Goal: Register for event/course

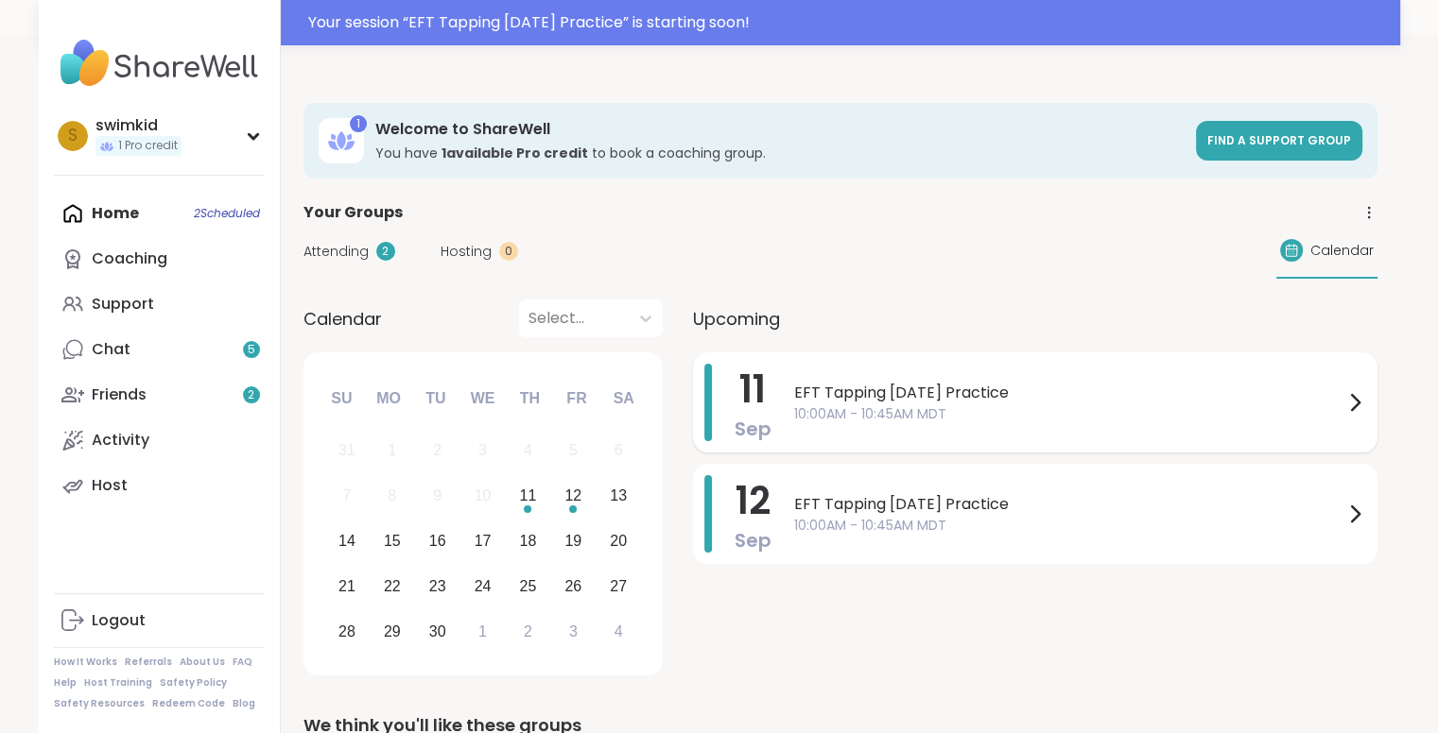
click at [897, 360] on div "[DATE] EFT Tapping [DATE] Practice 10:00AM - 10:45AM MDT" at bounding box center [1035, 403] width 684 height 100
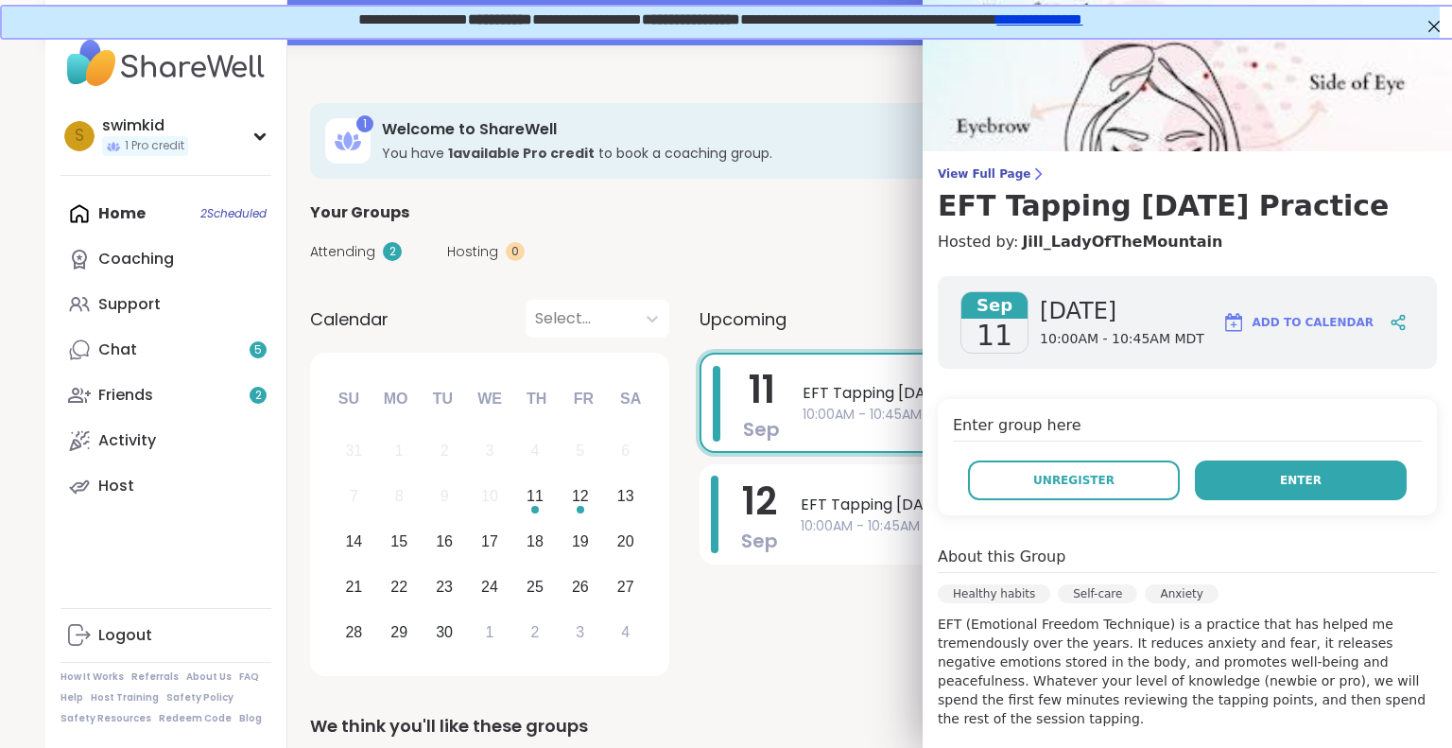
click at [1240, 484] on button "Enter" at bounding box center [1301, 480] width 212 height 40
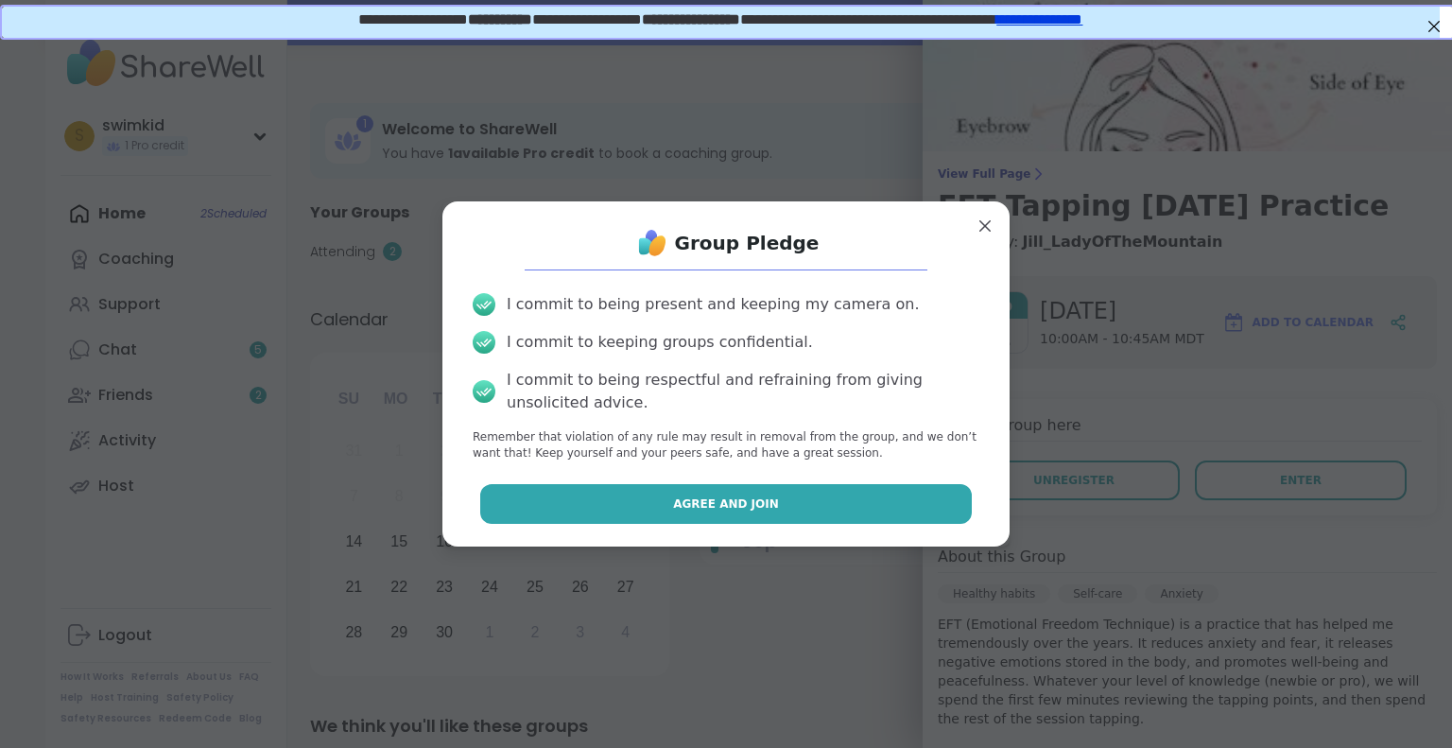
click at [779, 507] on button "Agree and Join" at bounding box center [726, 504] width 492 height 40
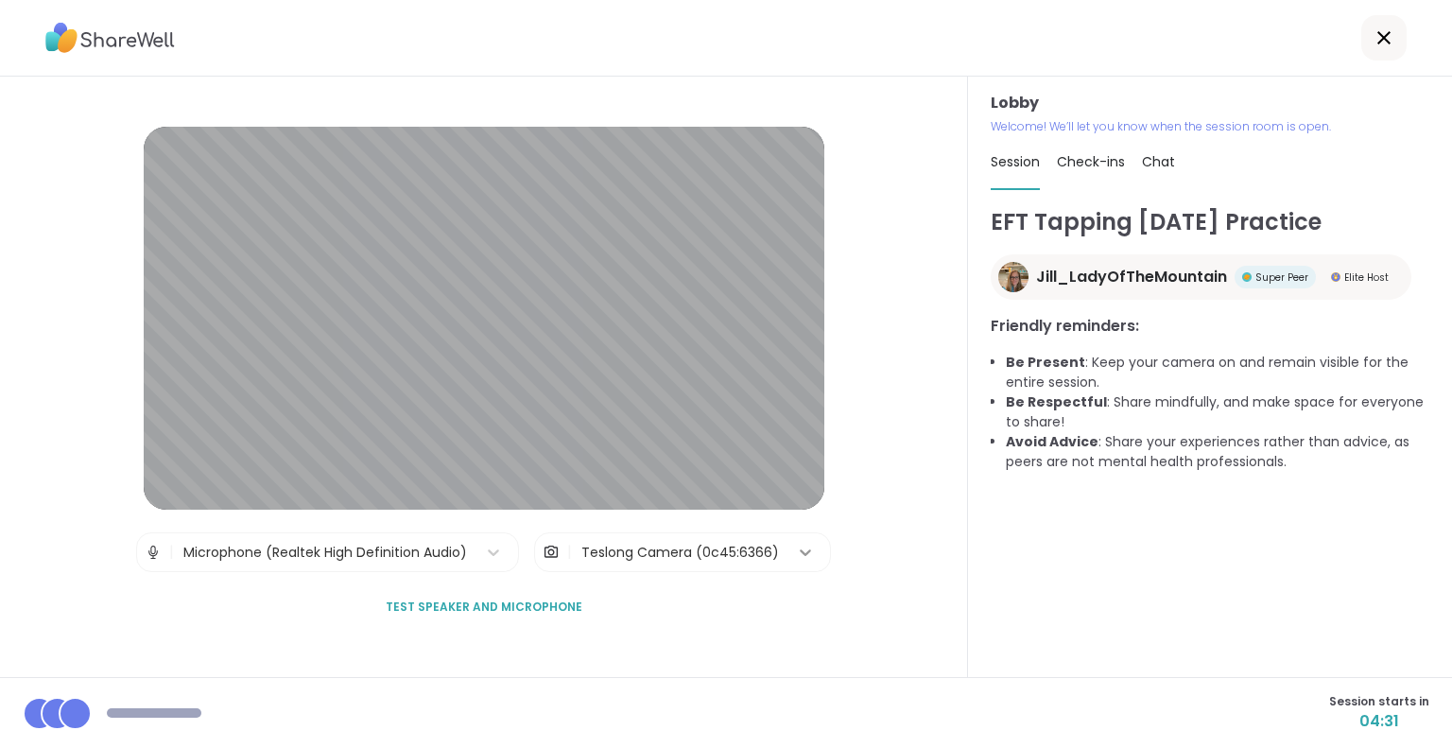
click at [799, 557] on icon at bounding box center [805, 552] width 19 height 19
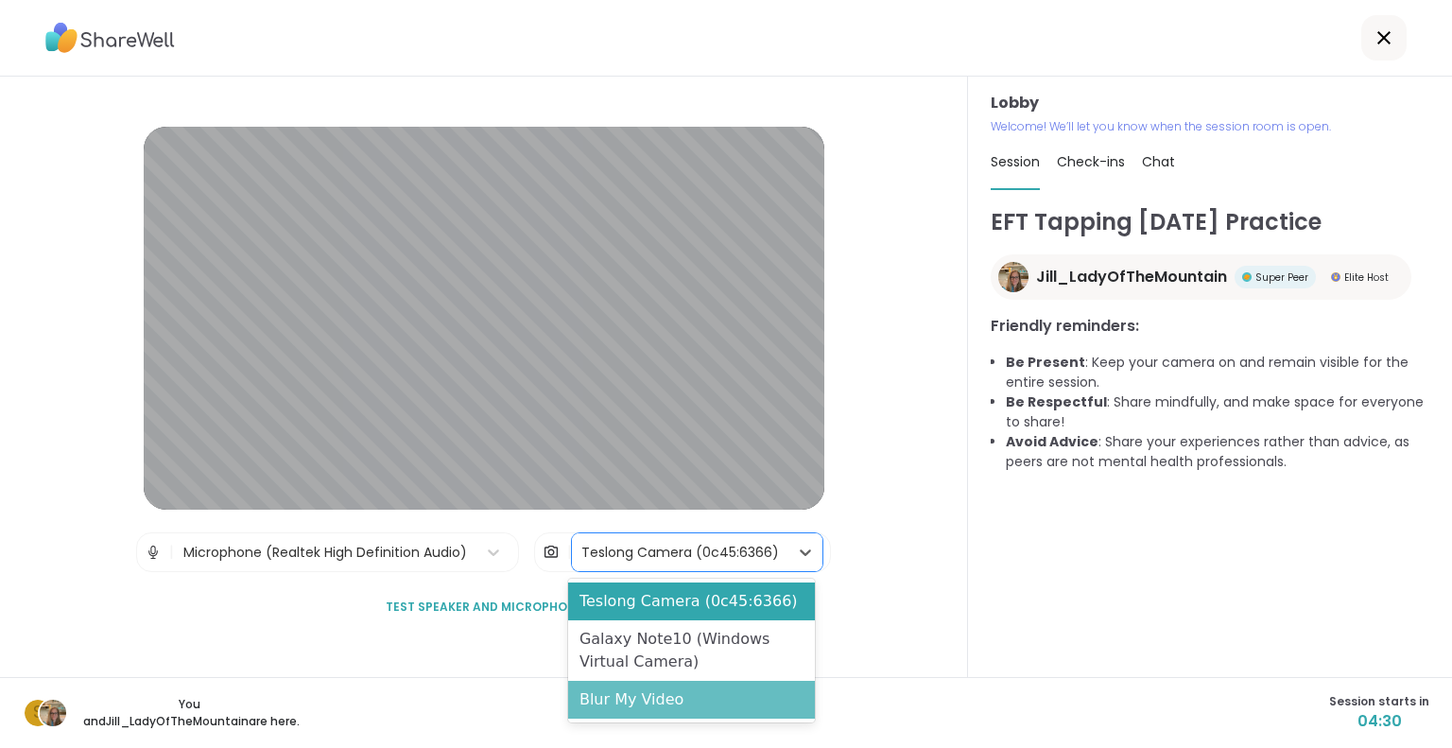
click at [706, 691] on div "Blur My Video" at bounding box center [691, 700] width 247 height 38
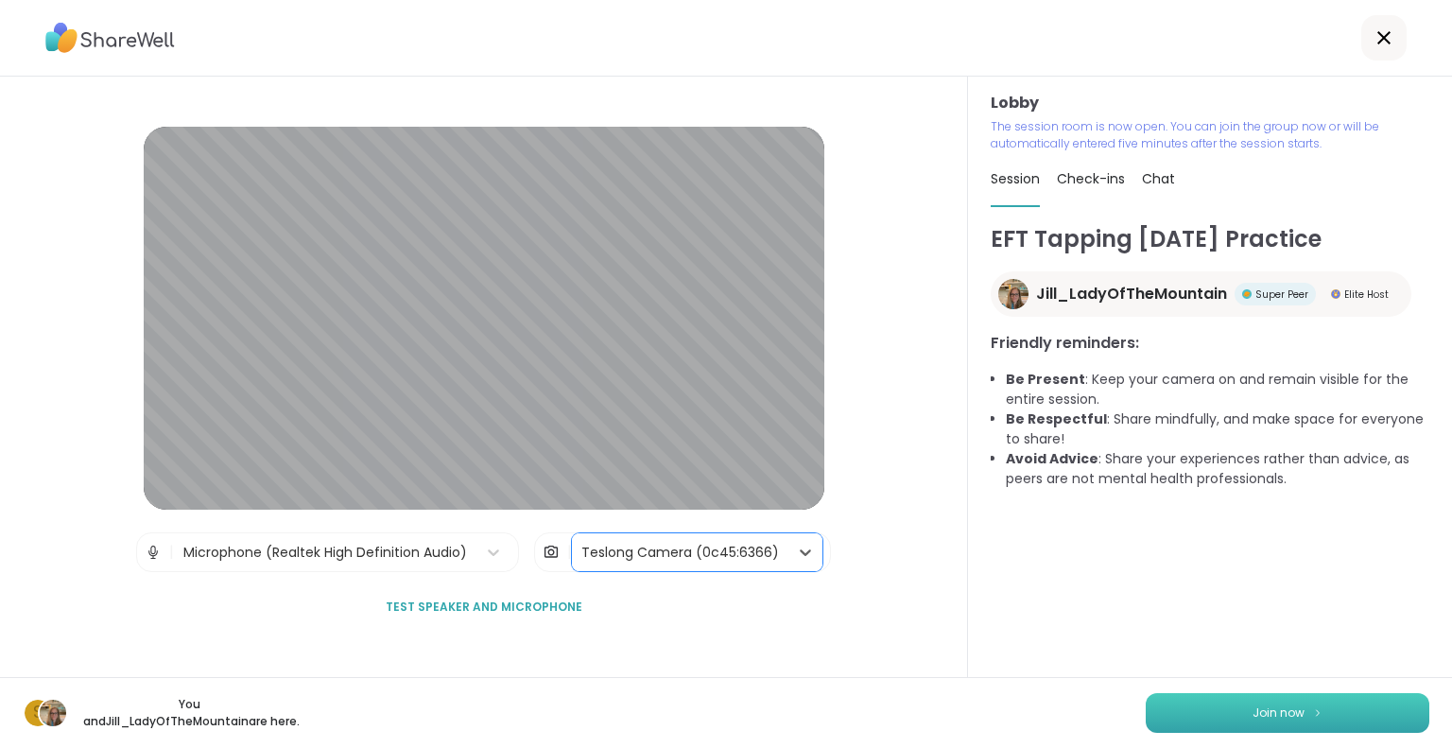
click at [1252, 710] on span "Join now" at bounding box center [1278, 712] width 52 height 17
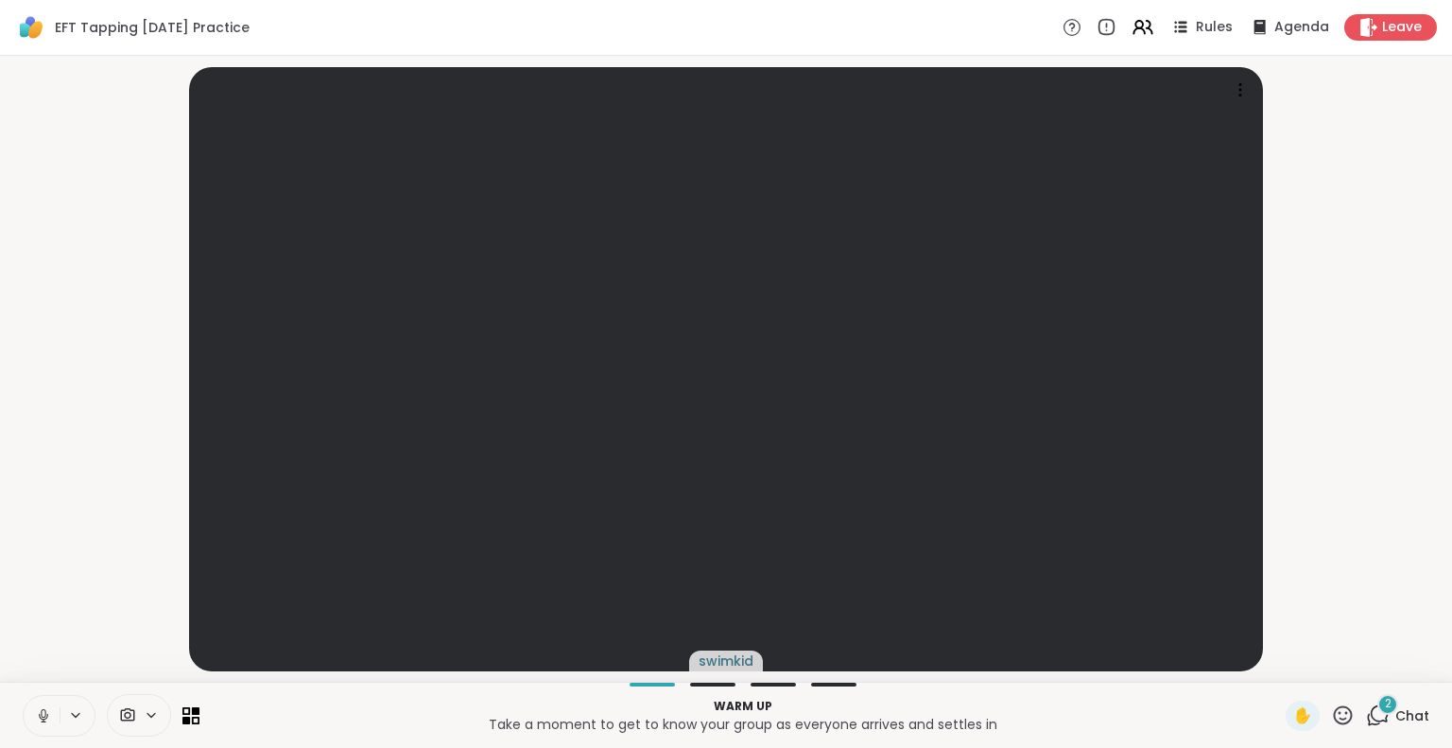
click at [51, 709] on icon at bounding box center [43, 715] width 17 height 17
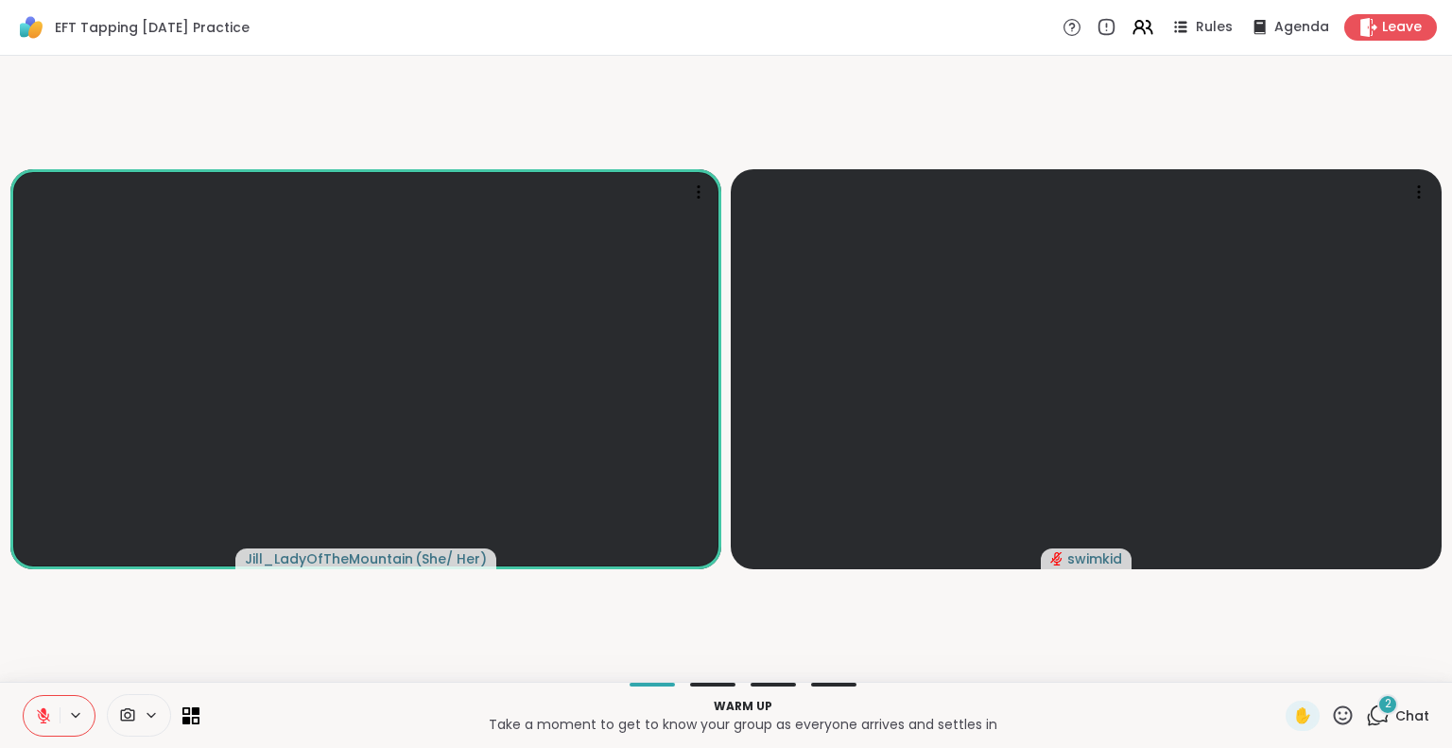
click at [45, 713] on icon at bounding box center [43, 715] width 17 height 17
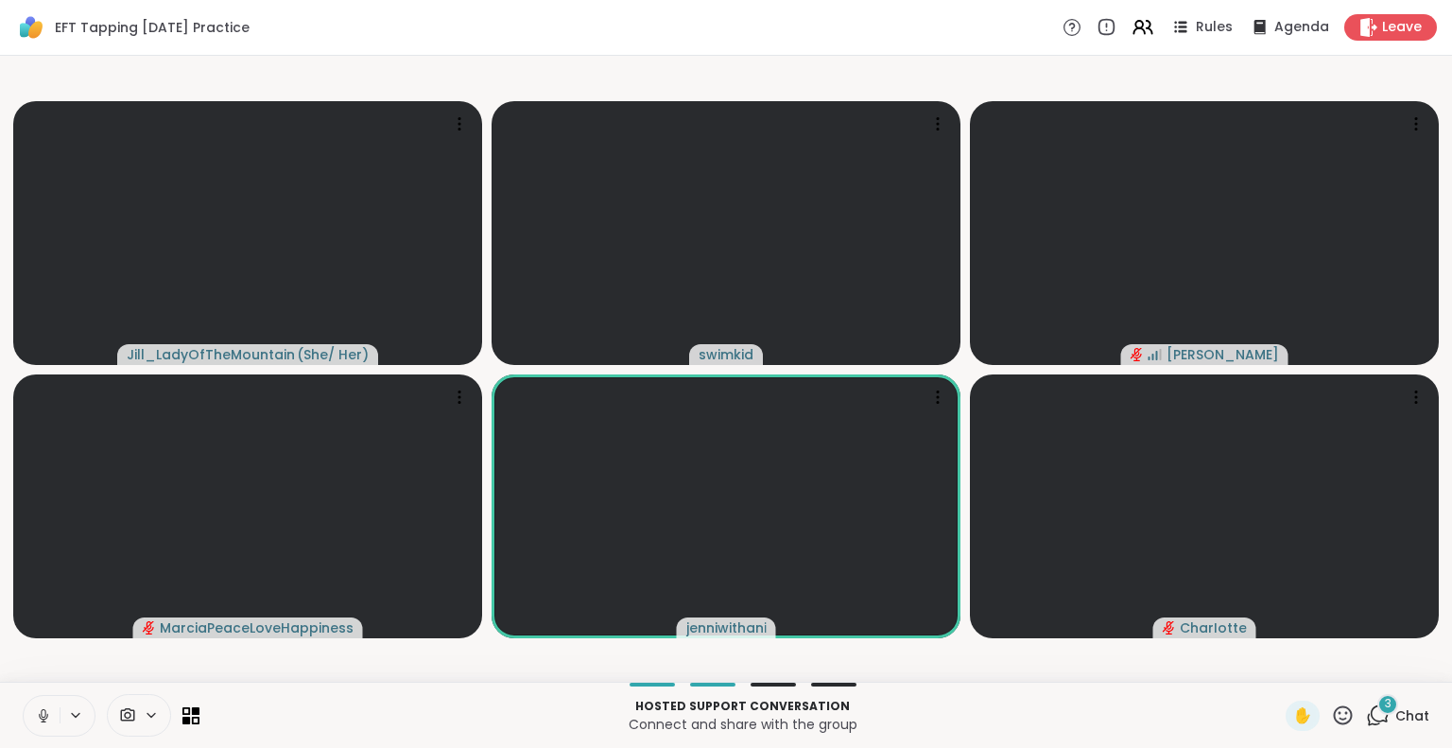
click at [43, 711] on icon at bounding box center [43, 715] width 17 height 17
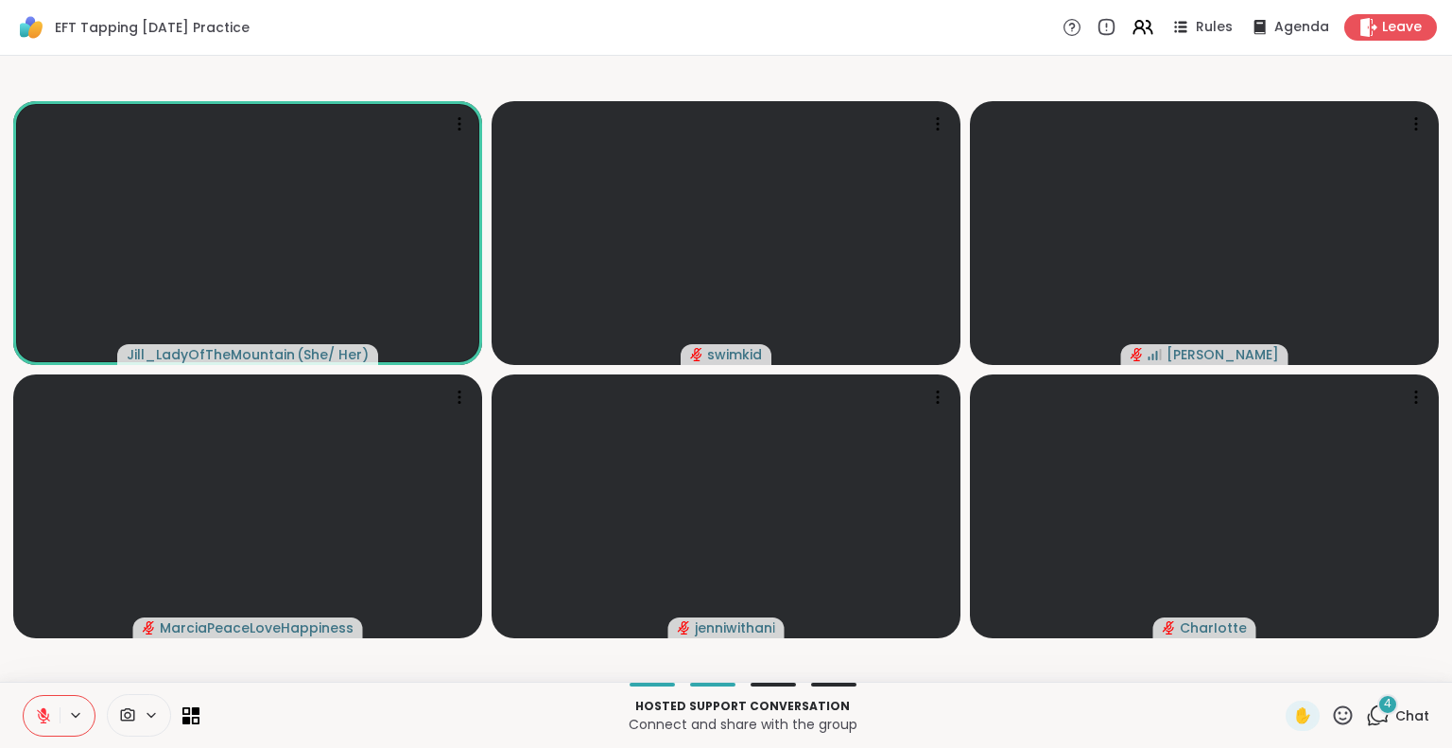
click at [1366, 717] on icon at bounding box center [1378, 715] width 24 height 24
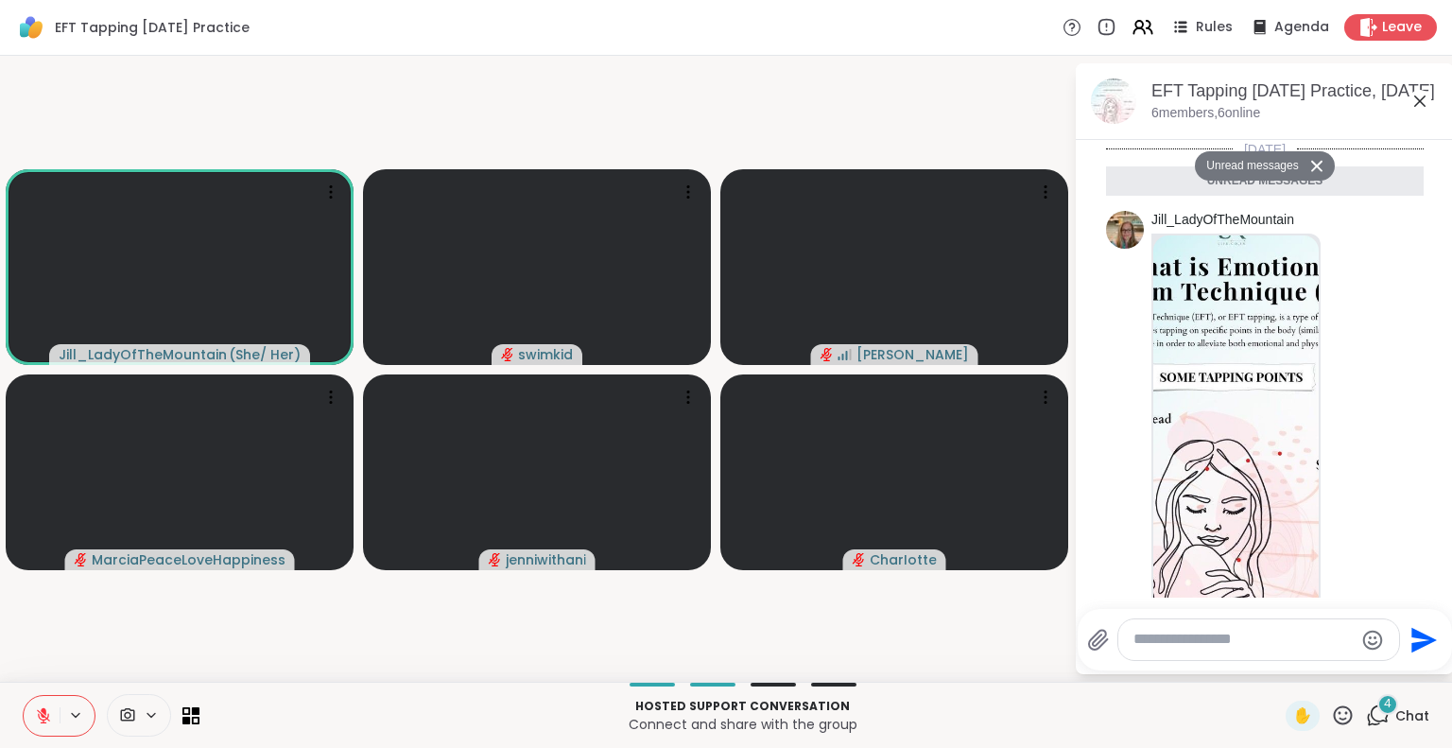
scroll to position [867, 0]
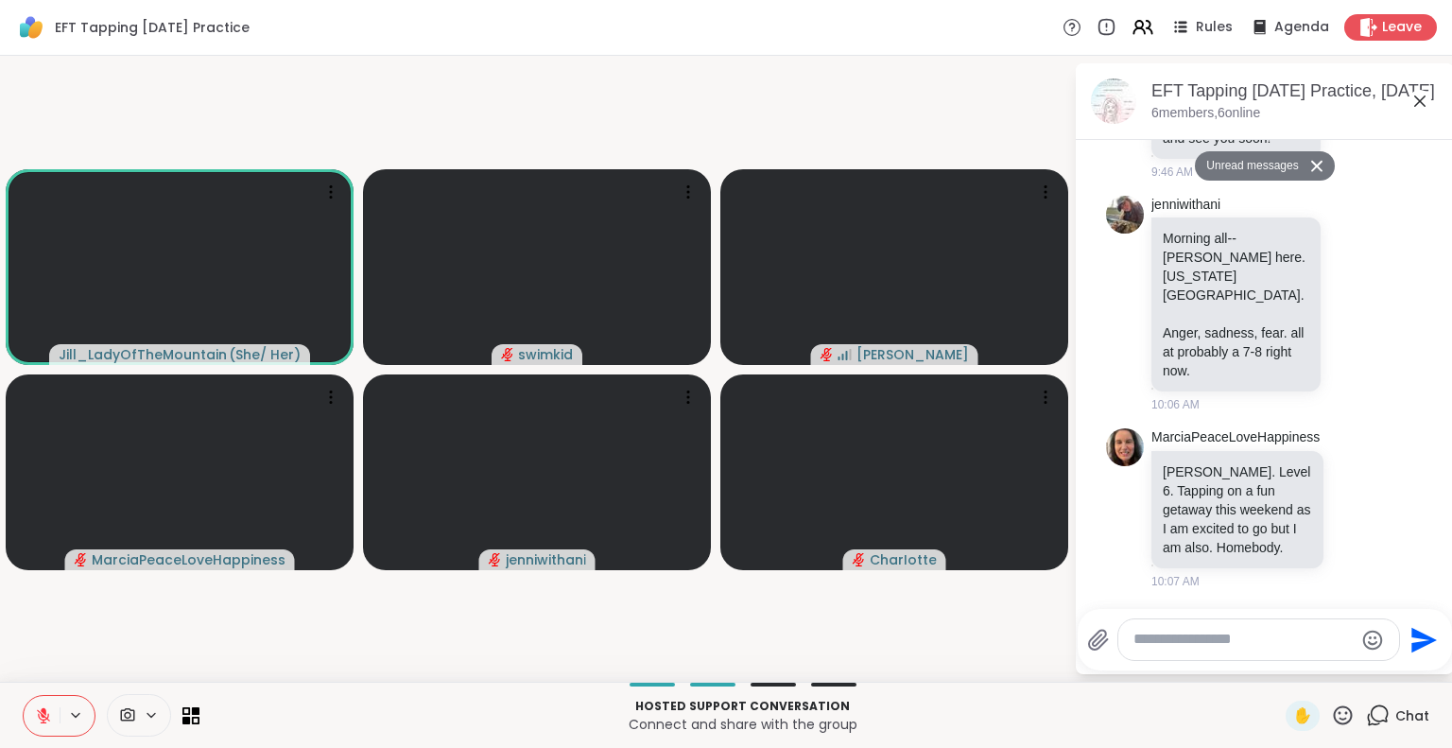
click at [1226, 641] on textarea "Type your message" at bounding box center [1243, 639] width 220 height 20
type textarea "**********"
click at [1420, 637] on icon "Send" at bounding box center [1427, 640] width 26 height 26
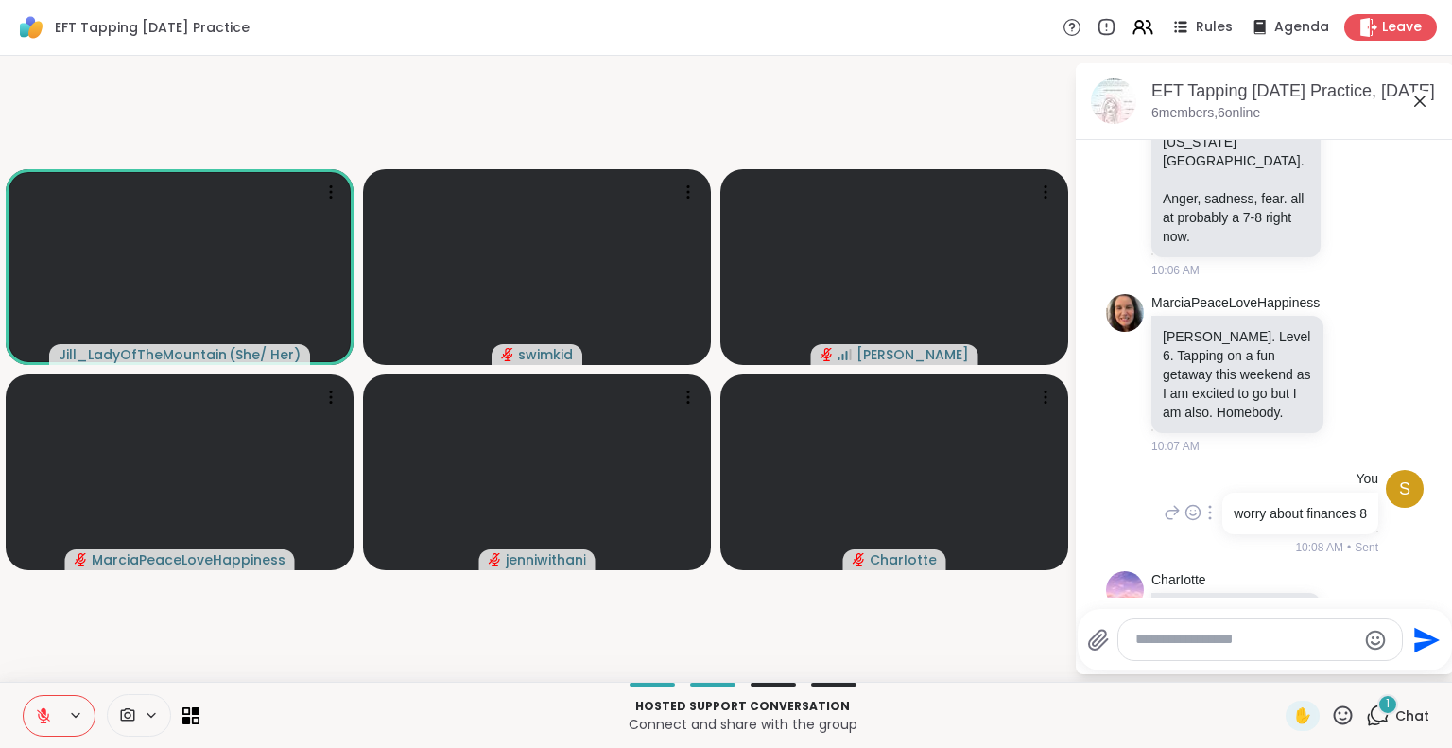
scroll to position [1079, 0]
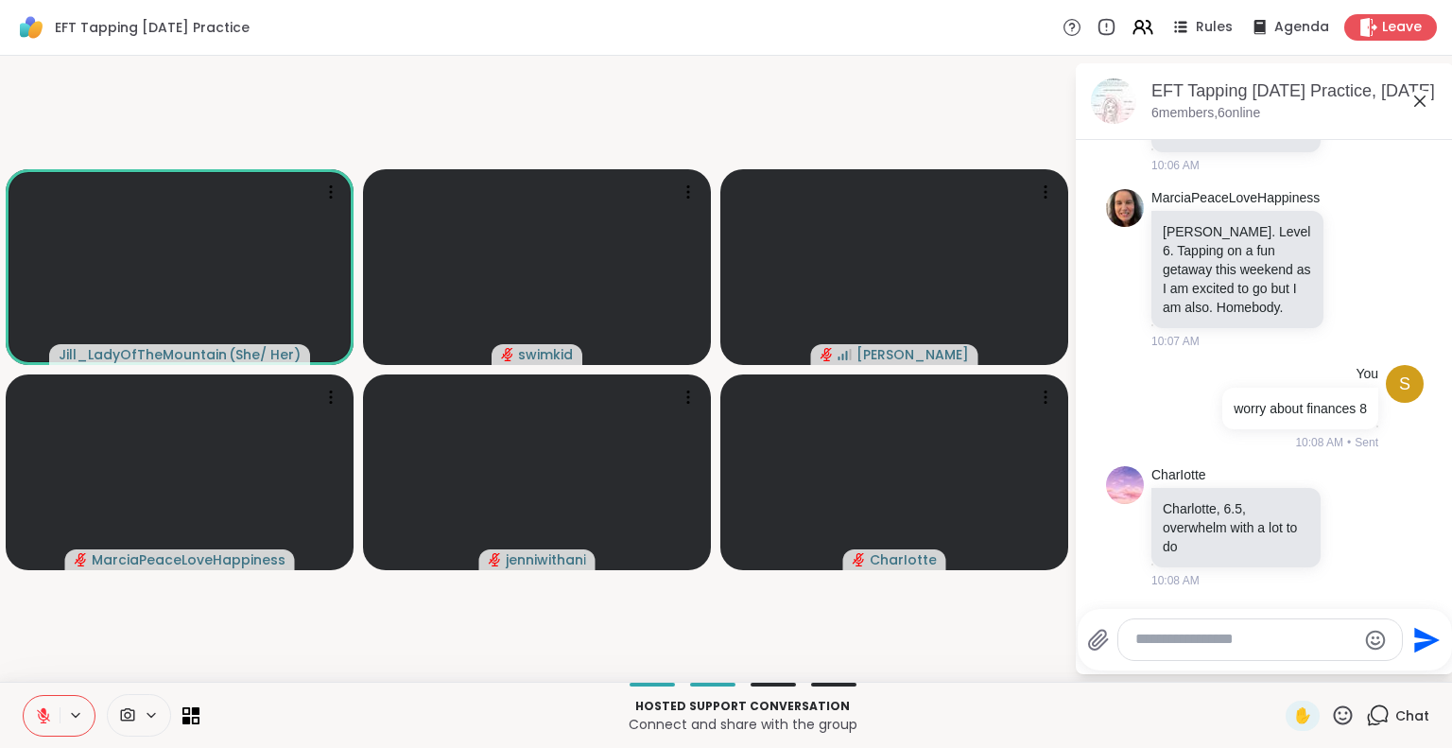
click at [1168, 638] on textarea "Type your message" at bounding box center [1245, 639] width 220 height 20
type textarea "**********"
click at [1419, 635] on icon "Send" at bounding box center [1427, 640] width 26 height 26
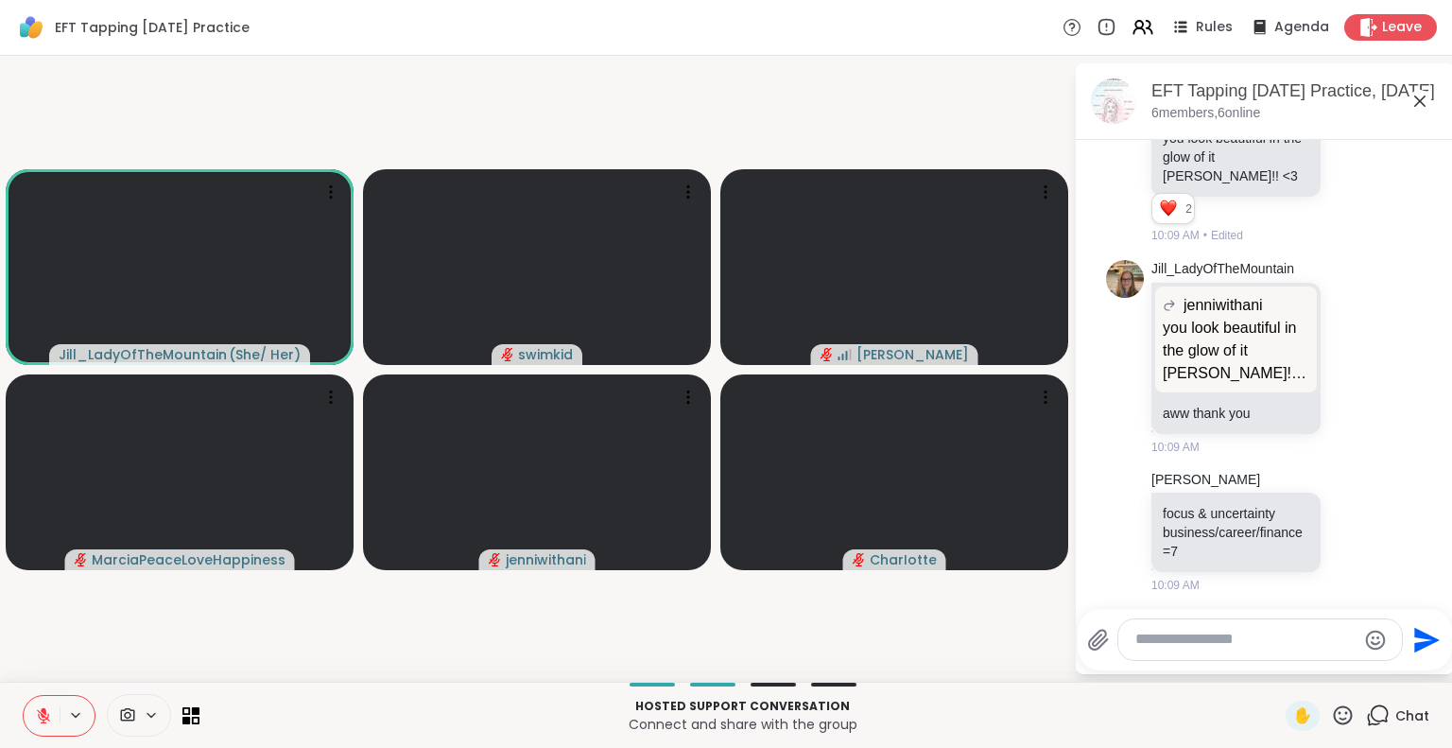
scroll to position [1675, 0]
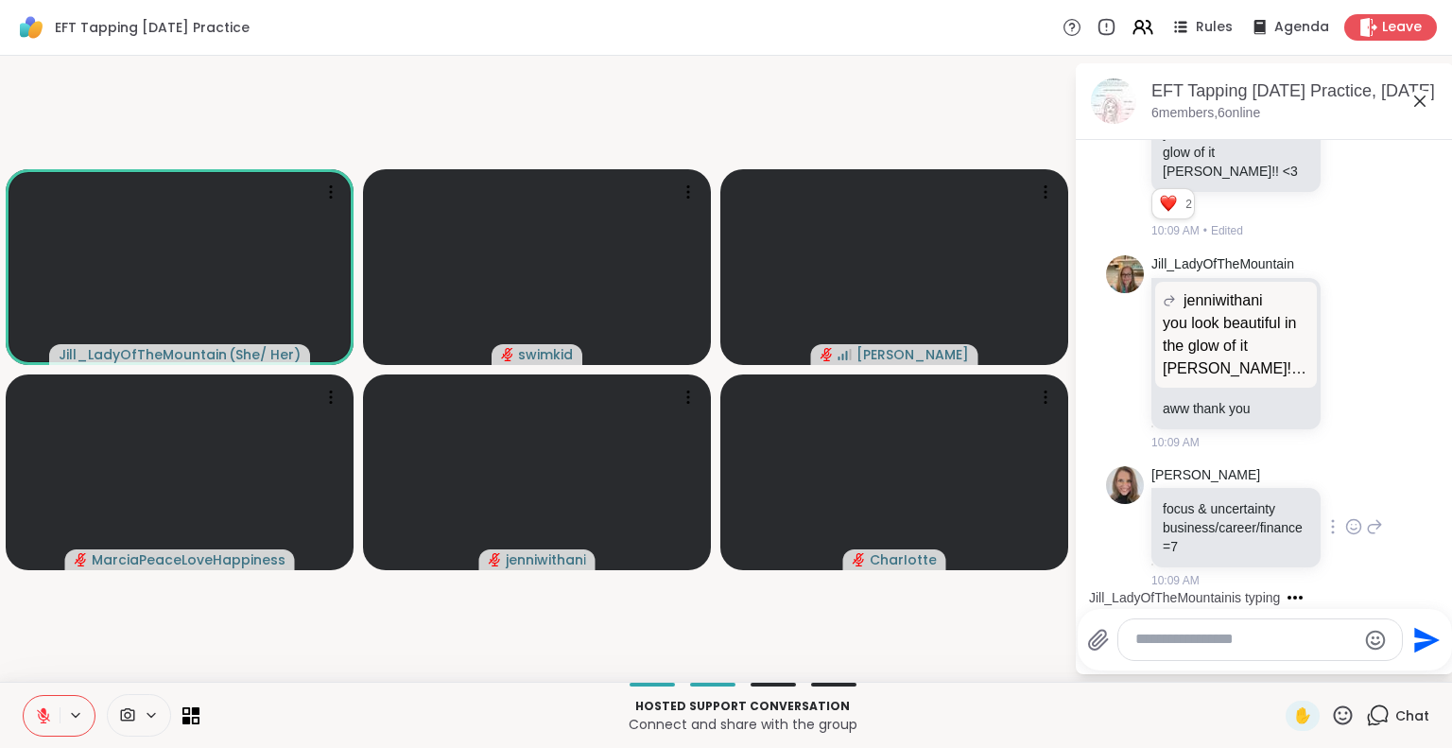
click at [1345, 523] on icon at bounding box center [1353, 526] width 17 height 19
click at [1237, 642] on textarea "Type your message" at bounding box center [1245, 639] width 220 height 20
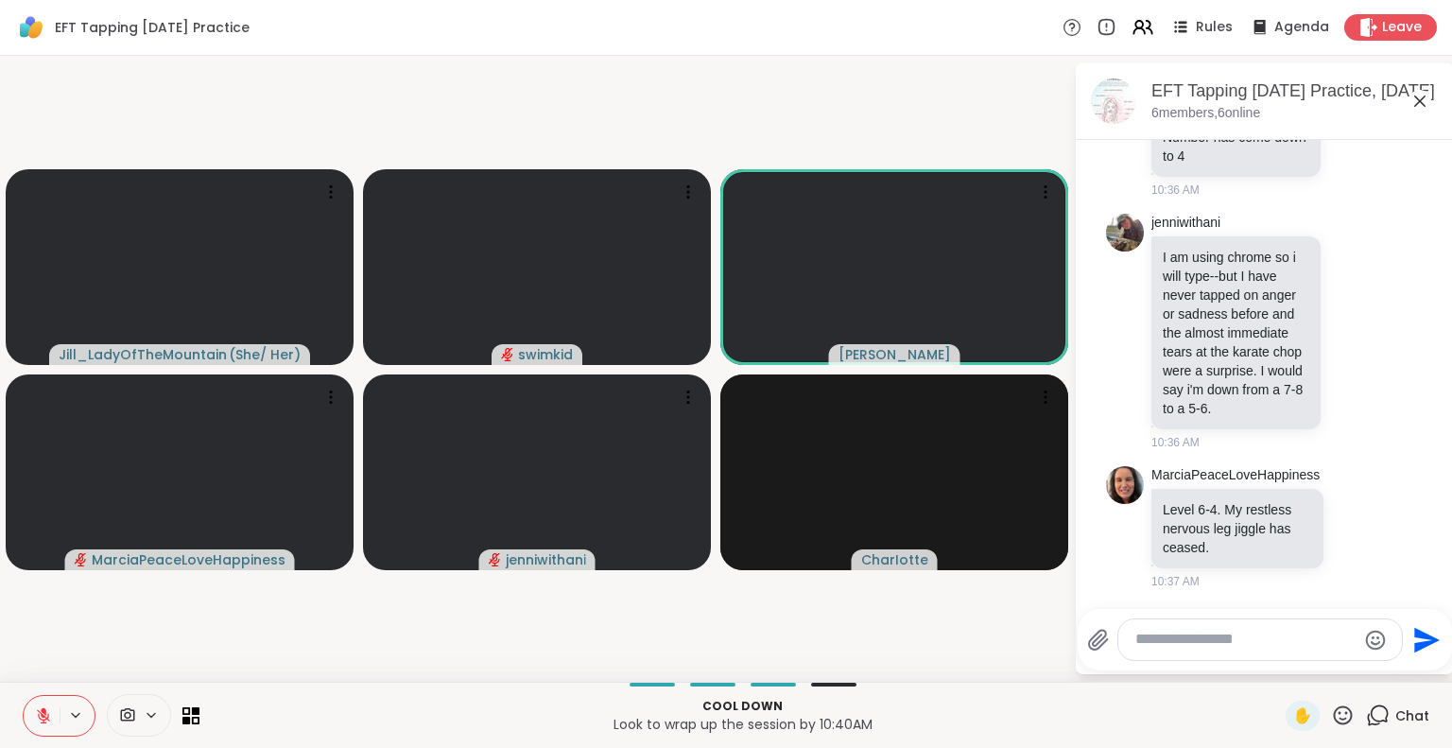
scroll to position [2766, 0]
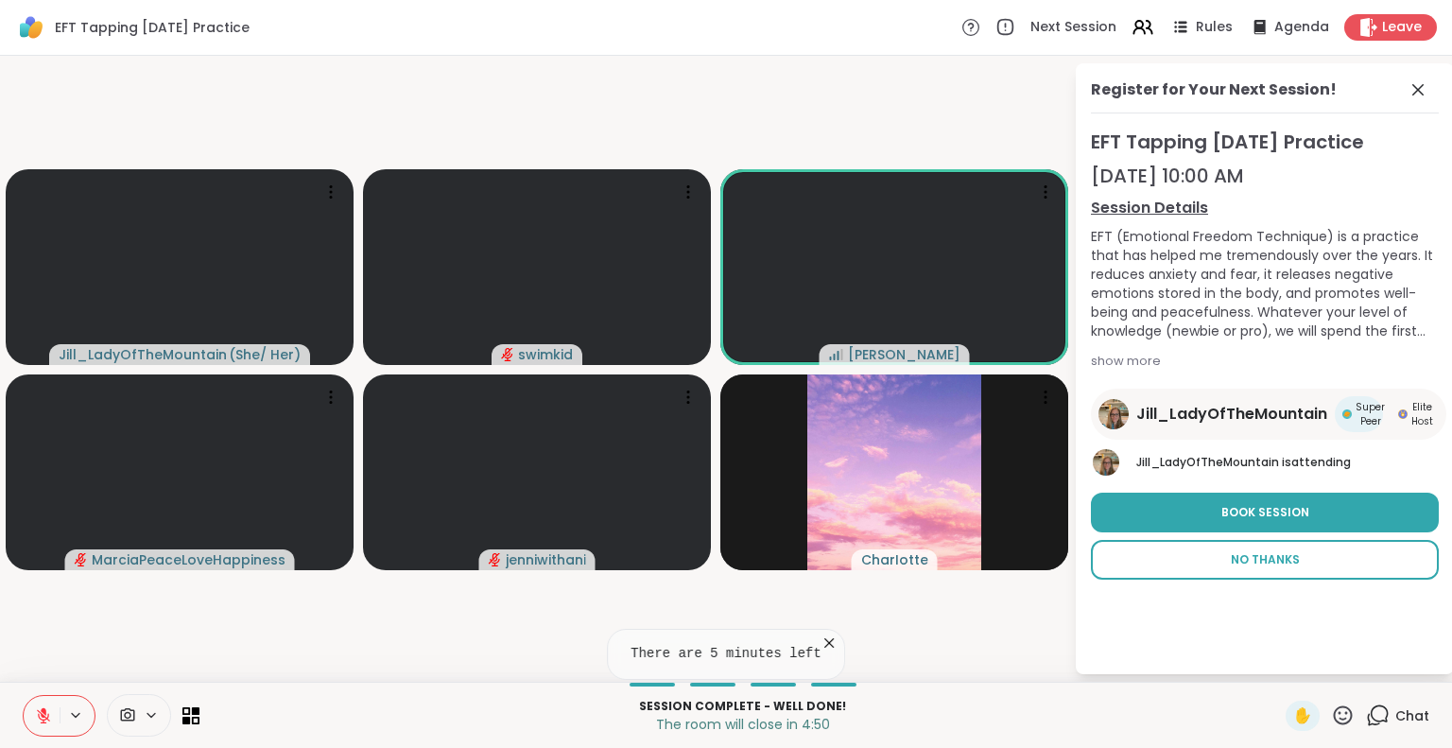
click at [1324, 559] on button "No Thanks" at bounding box center [1265, 560] width 348 height 40
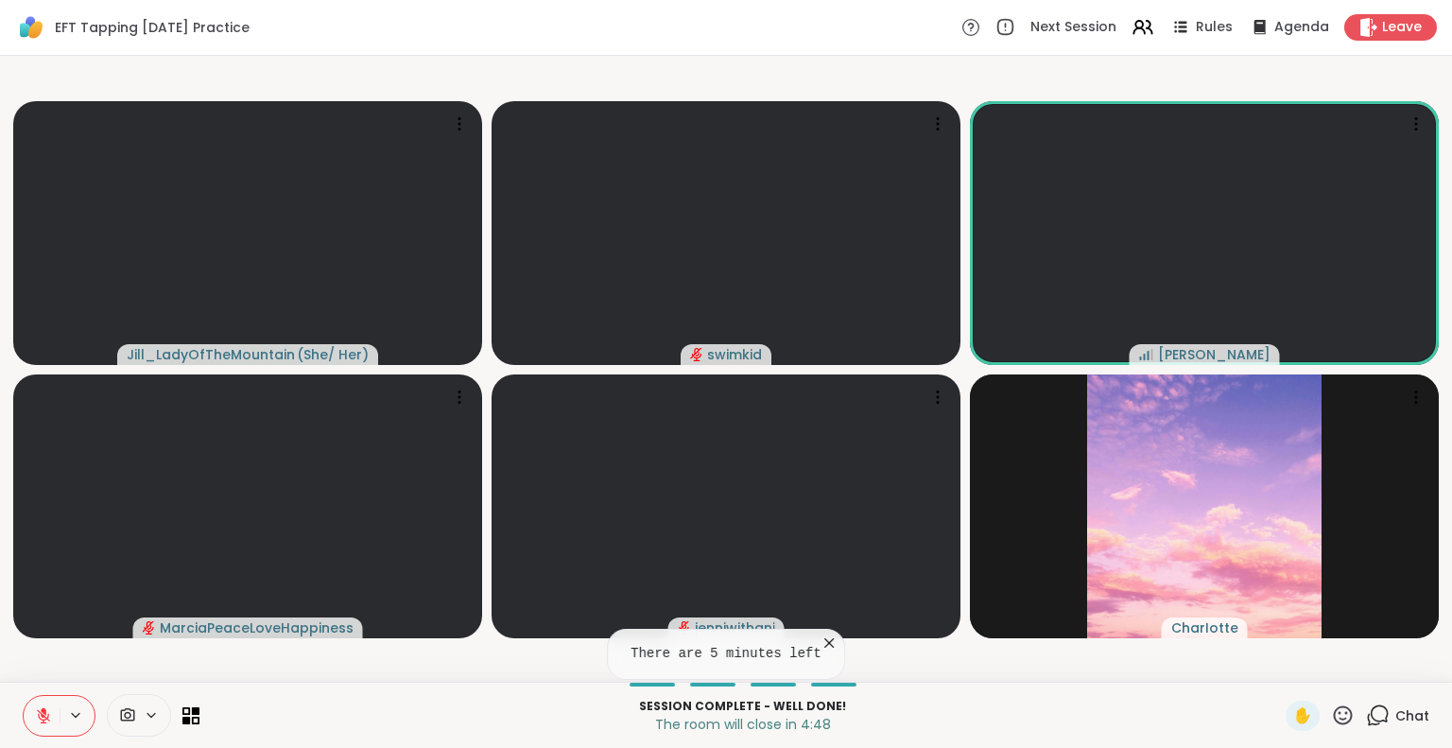
click at [1395, 716] on span "Chat" at bounding box center [1412, 715] width 34 height 19
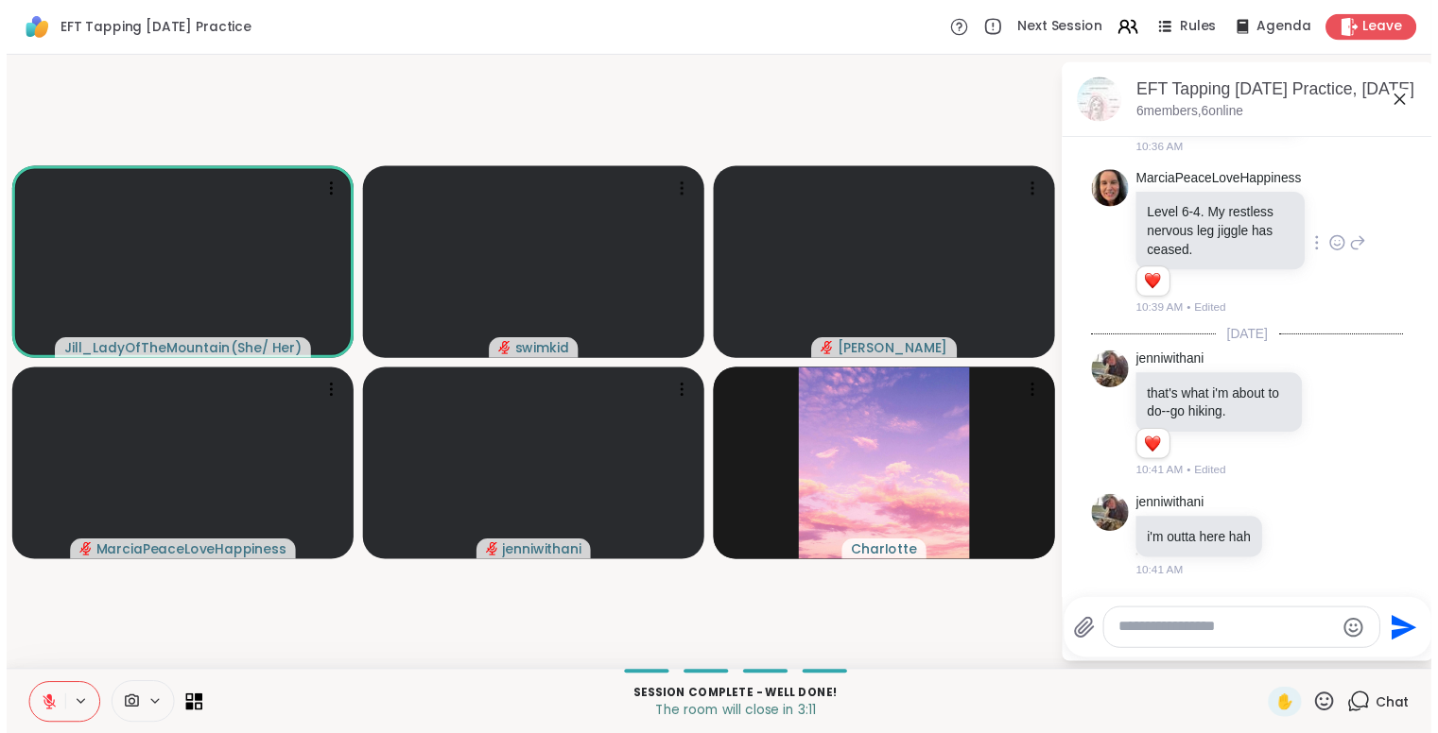
scroll to position [3059, 0]
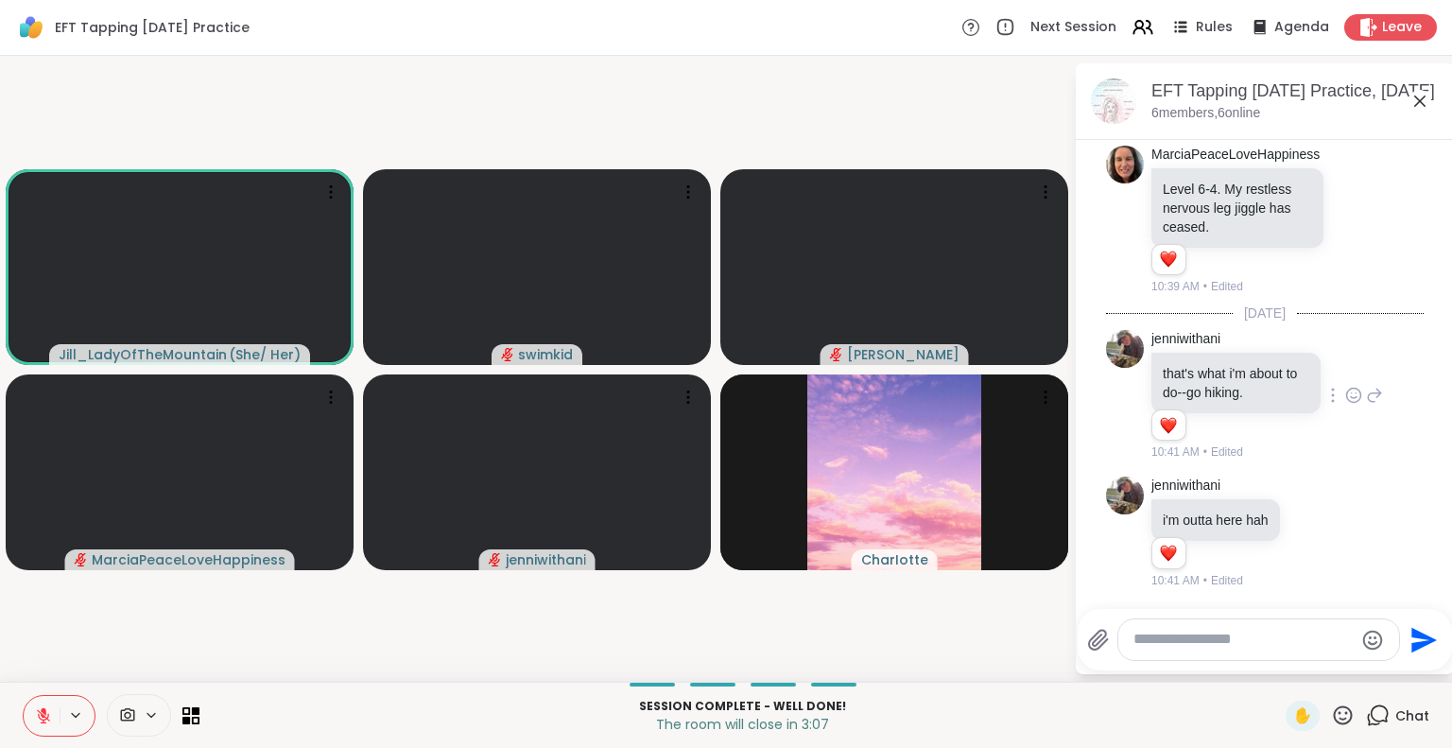
click at [1345, 396] on icon at bounding box center [1353, 395] width 17 height 19
click at [1345, 372] on div "Select Reaction: Heart" at bounding box center [1353, 364] width 17 height 17
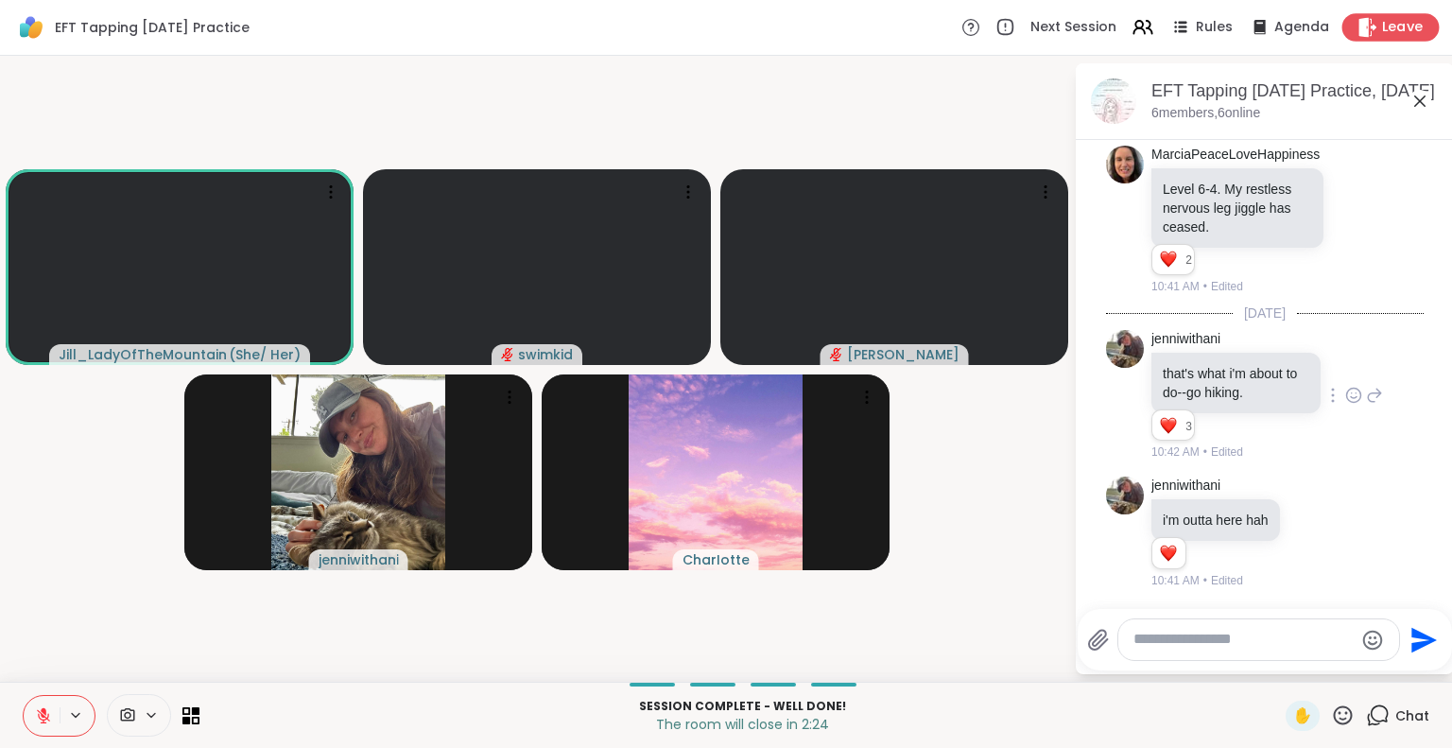
click at [1383, 28] on span "Leave" at bounding box center [1403, 28] width 42 height 20
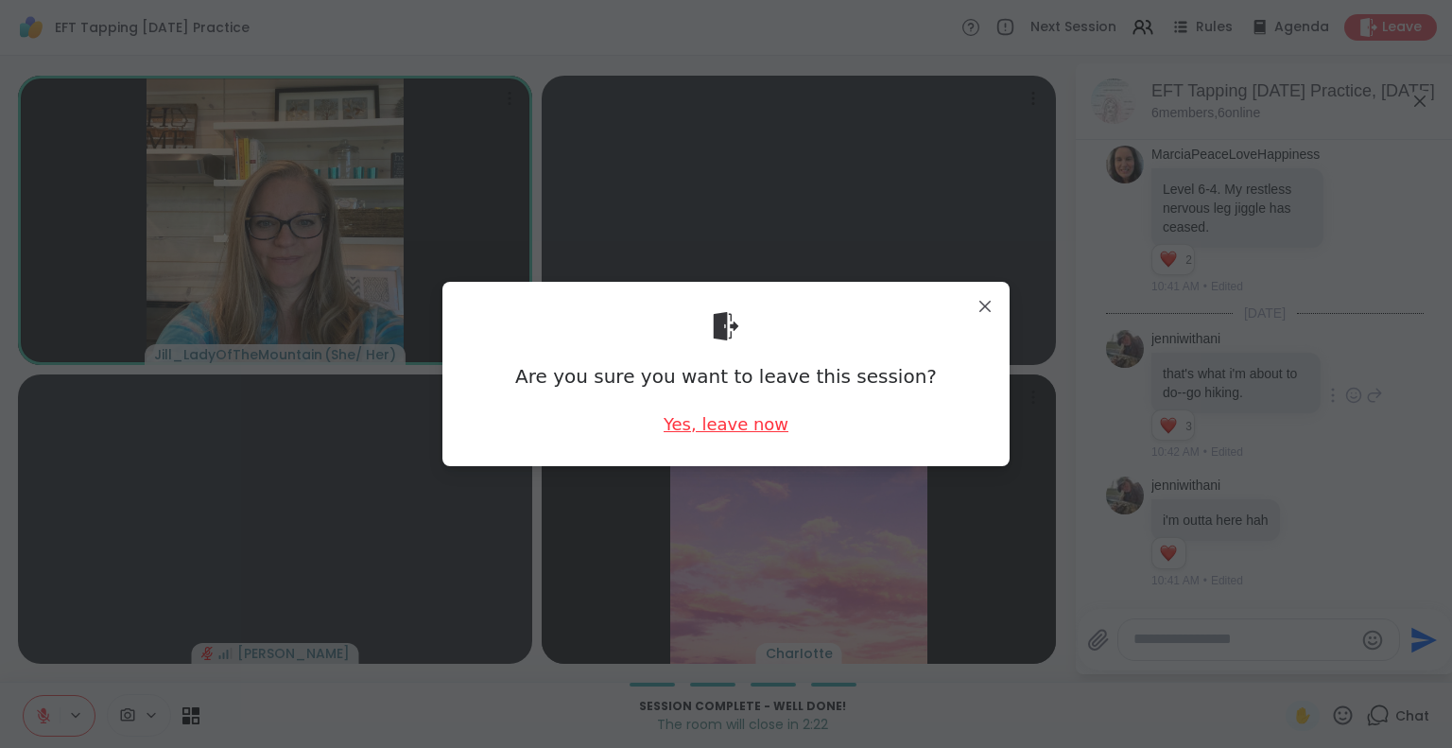
click at [715, 425] on div "Yes, leave now" at bounding box center [726, 424] width 125 height 24
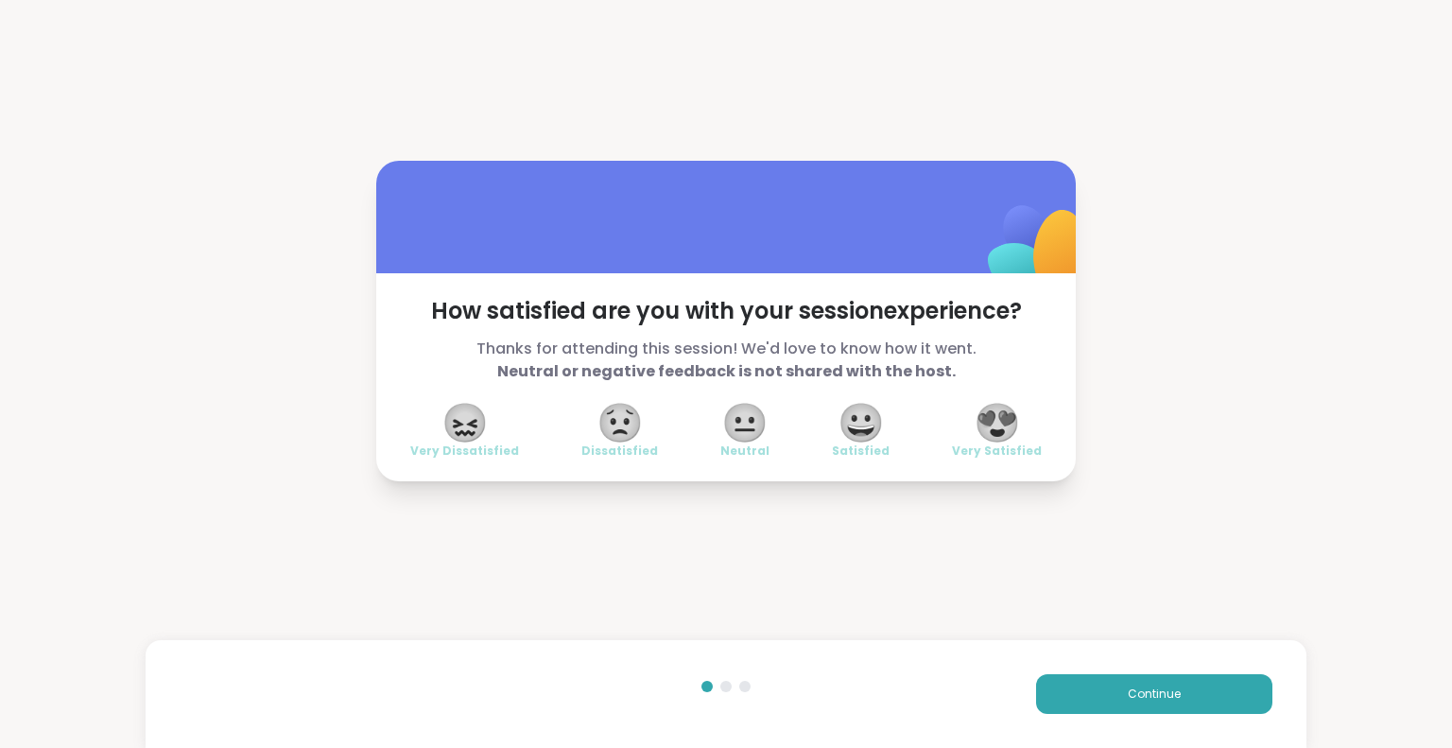
click at [974, 422] on span "😍" at bounding box center [997, 422] width 47 height 34
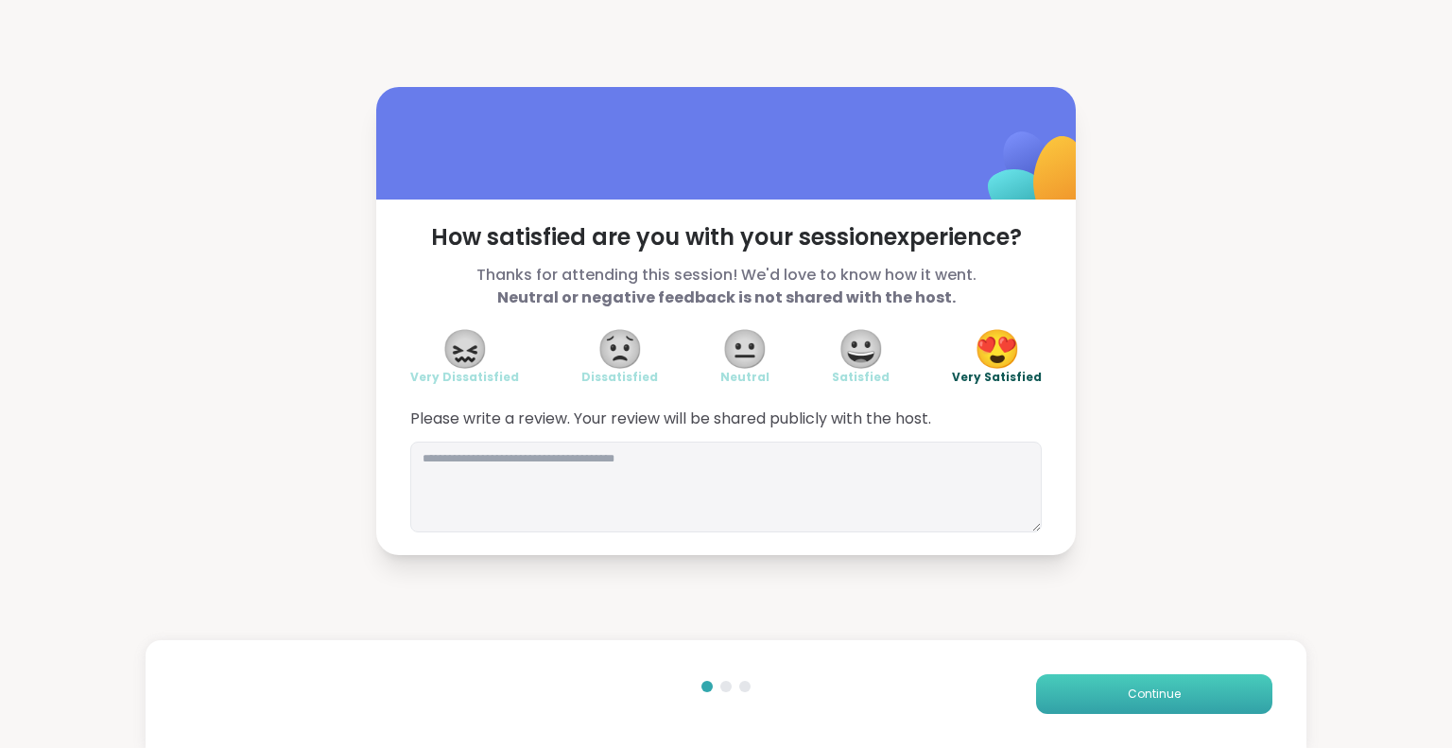
click at [1074, 698] on button "Continue" at bounding box center [1154, 694] width 236 height 40
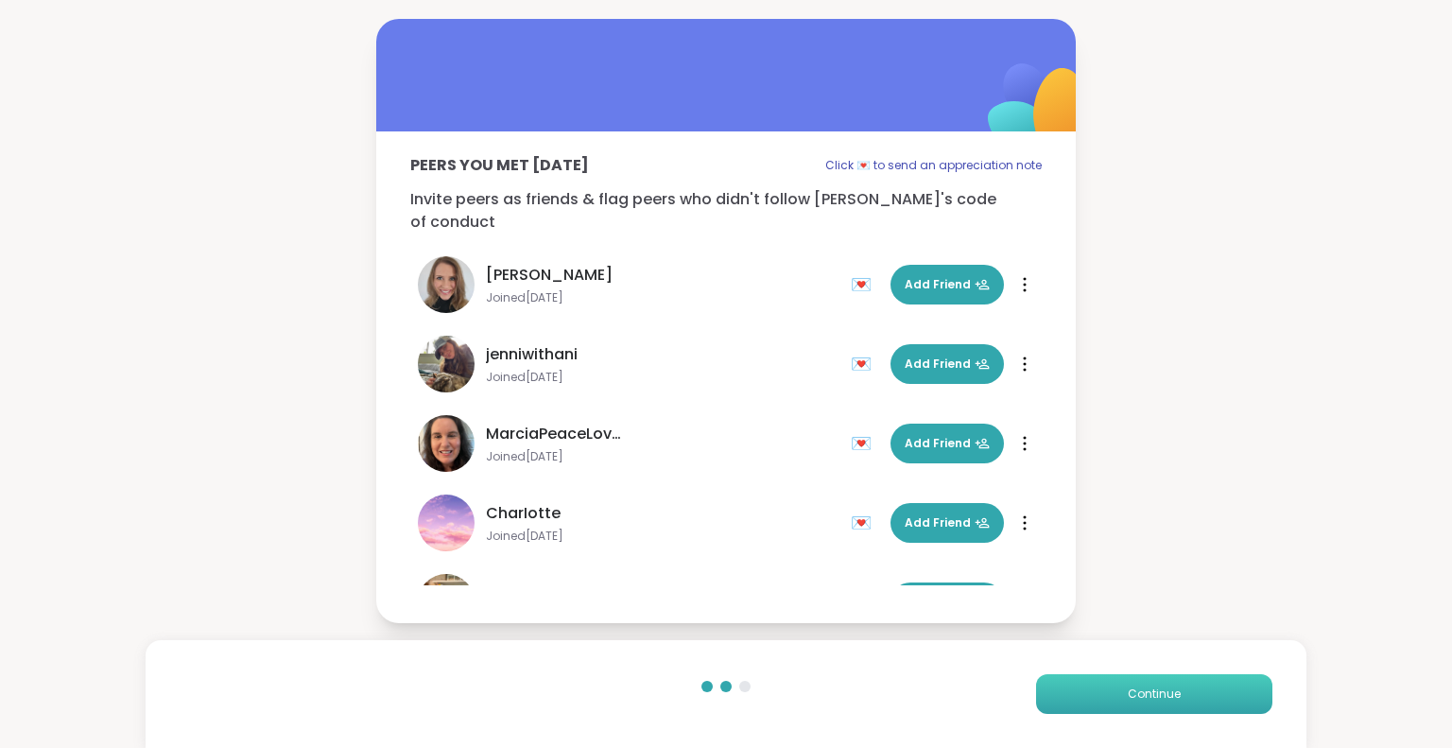
click at [1076, 695] on button "Continue" at bounding box center [1154, 694] width 236 height 40
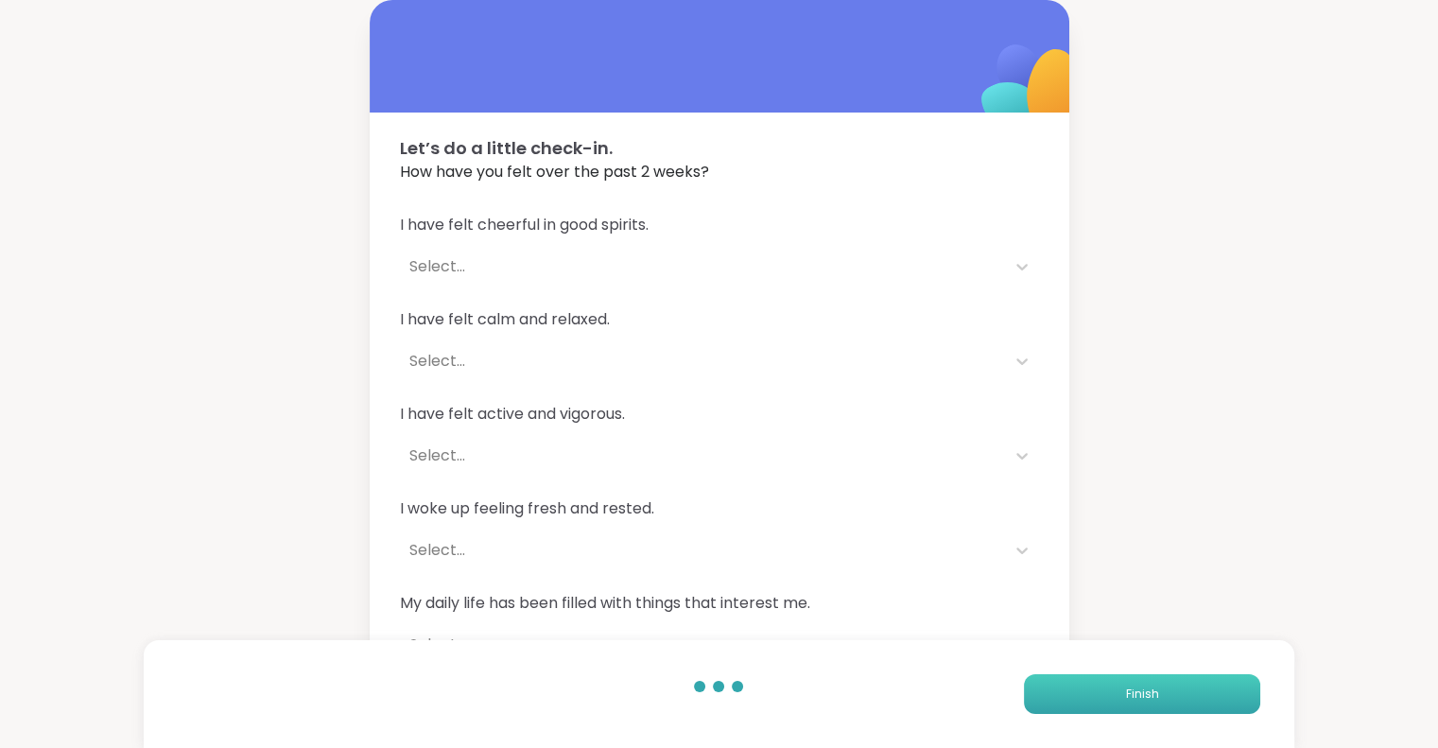
click at [1078, 696] on button "Finish" at bounding box center [1142, 694] width 236 height 40
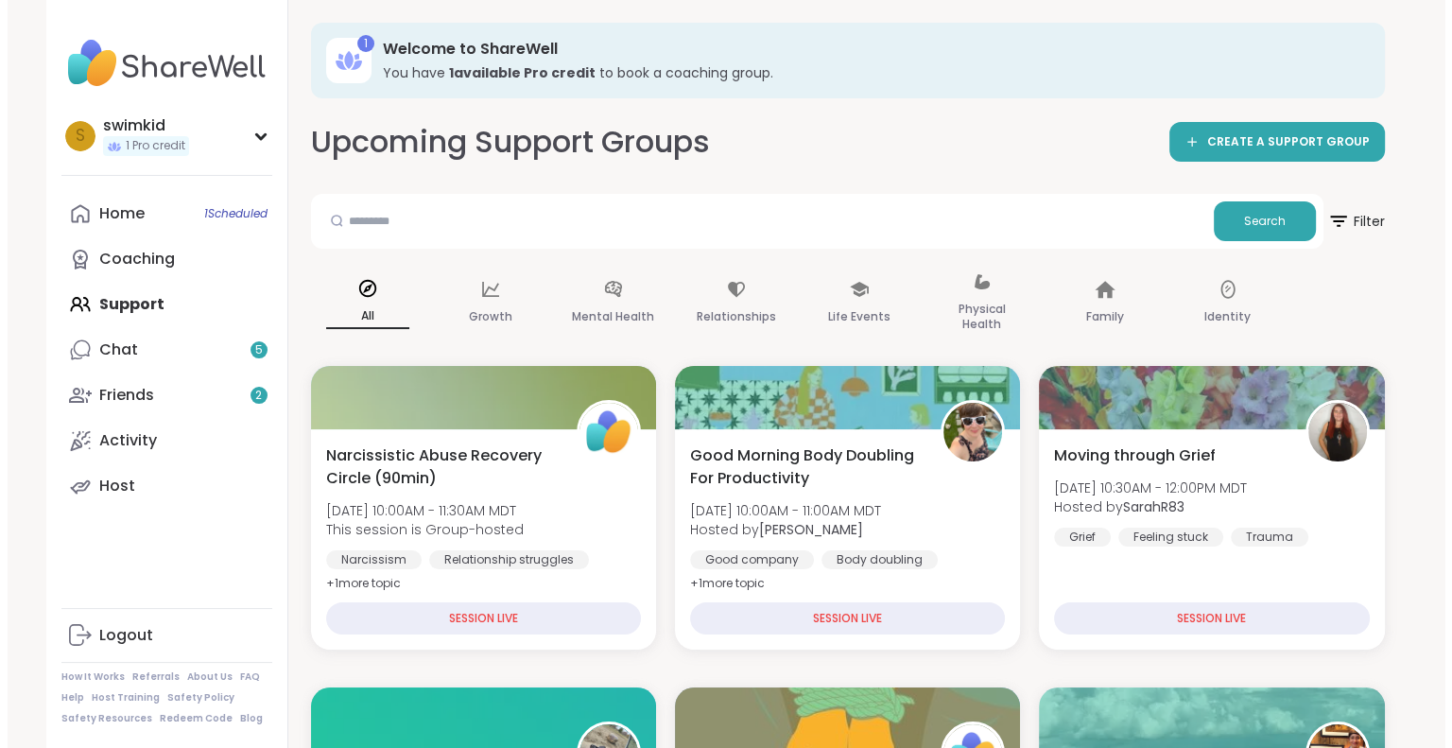
scroll to position [654, 0]
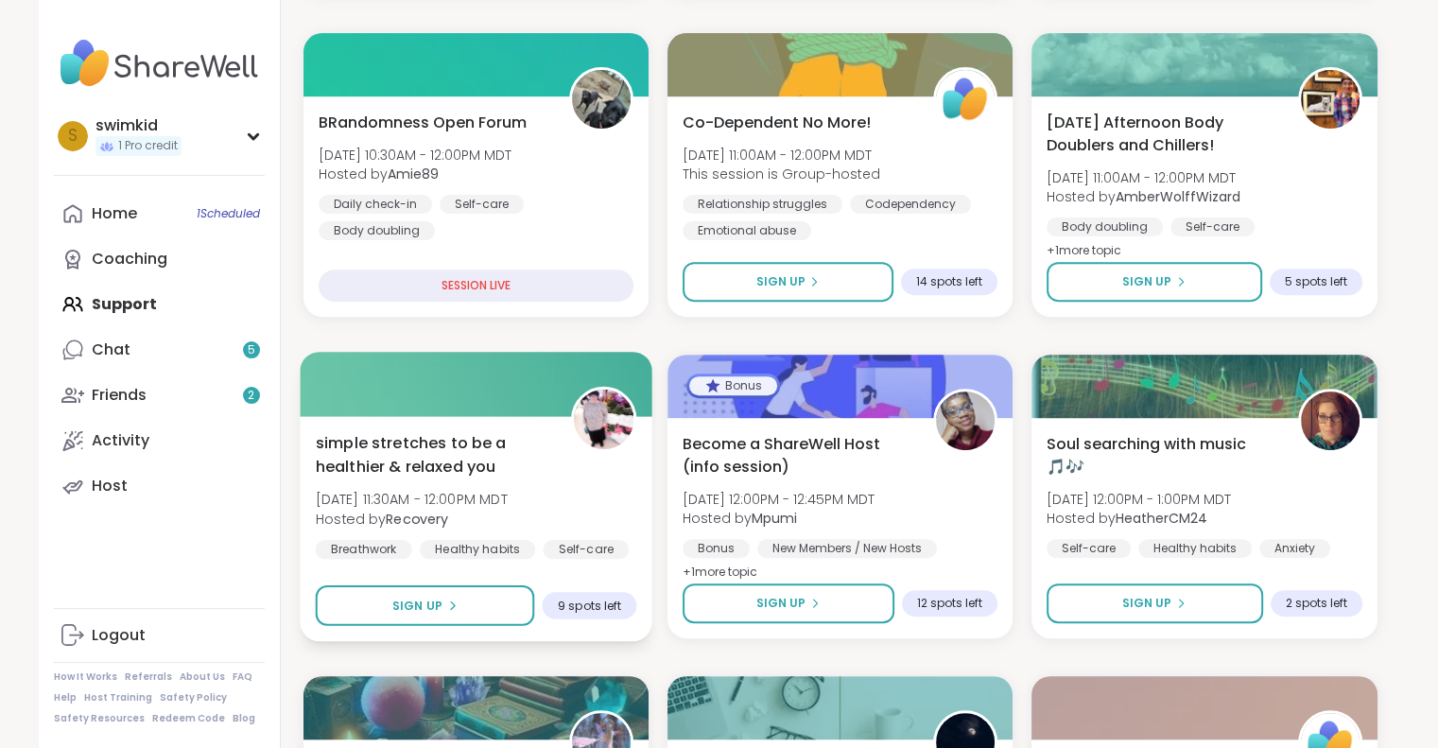
click at [426, 441] on span "simple stretches to be a healthier & relaxed you" at bounding box center [432, 454] width 234 height 46
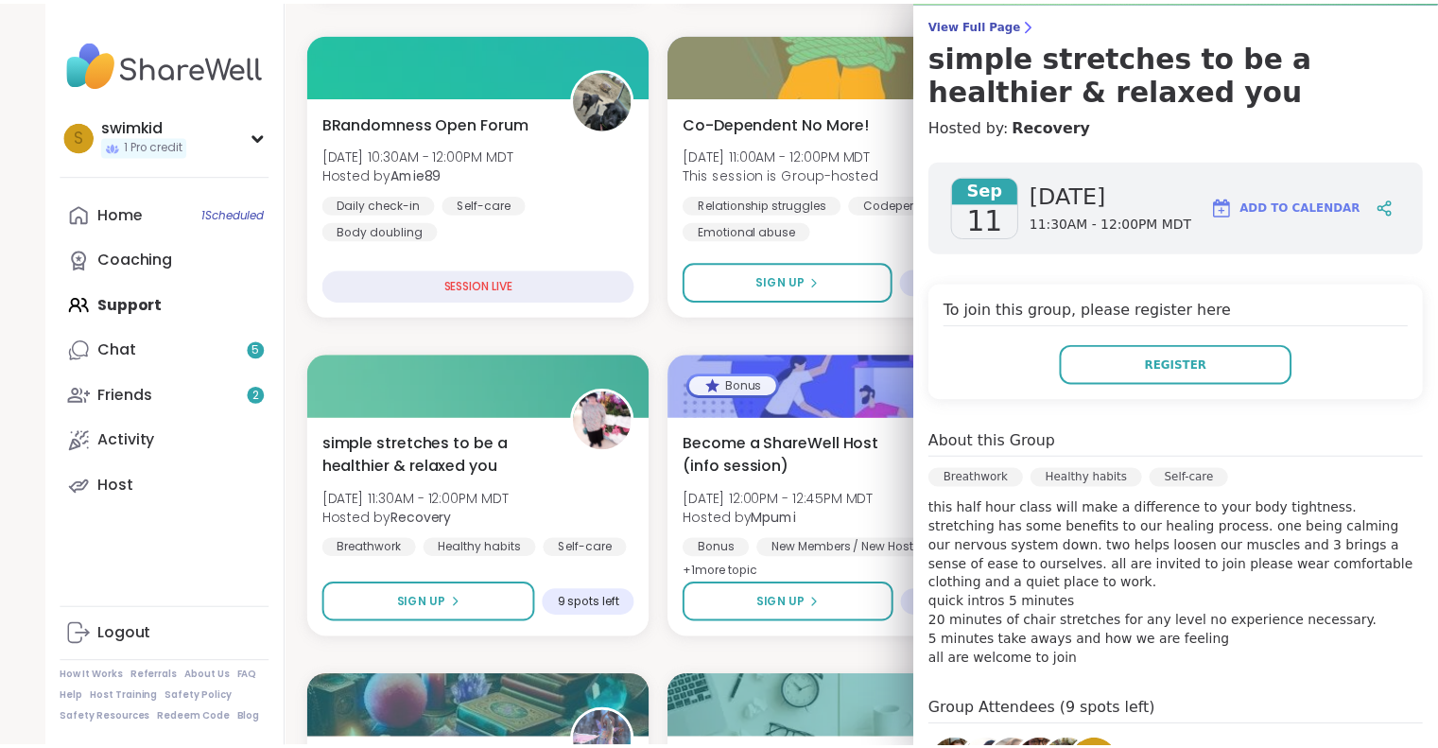
scroll to position [0, 0]
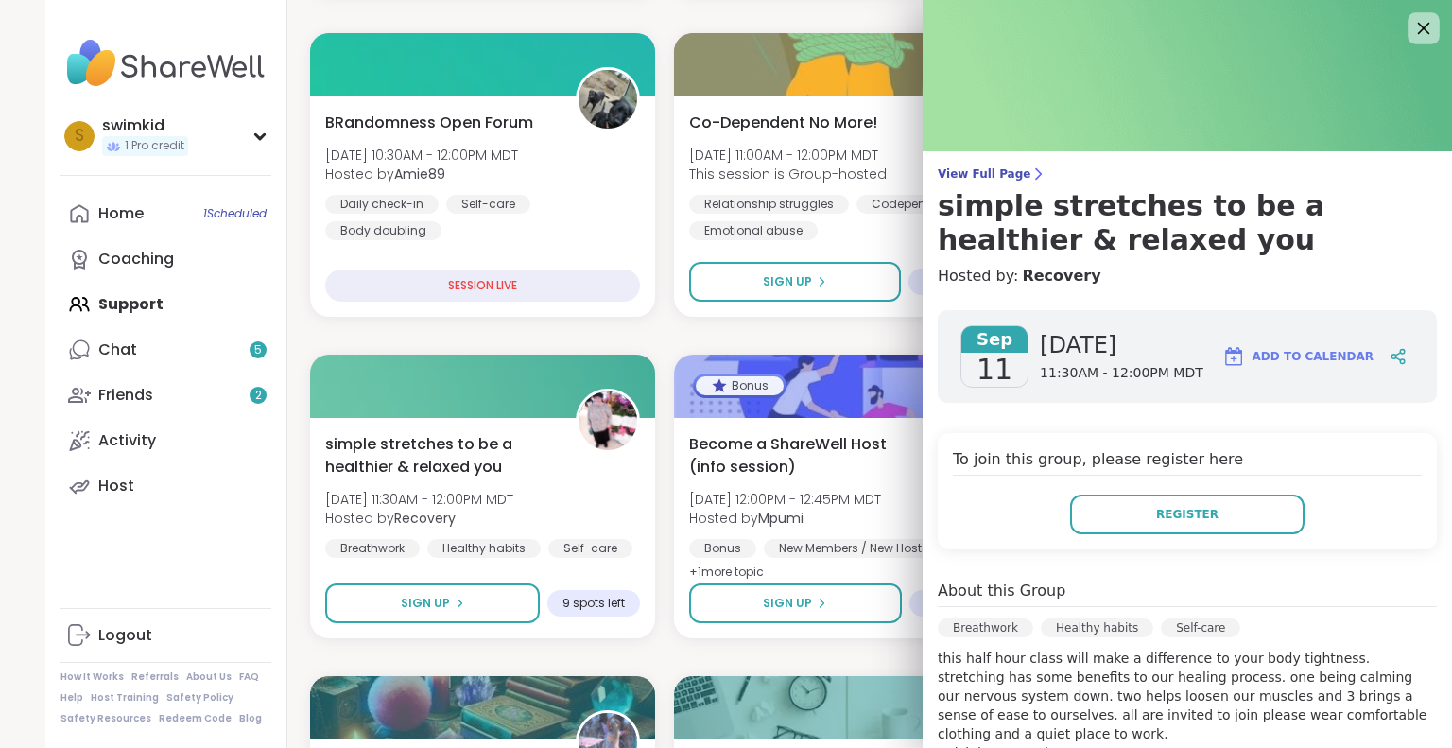
click at [1411, 28] on icon at bounding box center [1423, 28] width 24 height 24
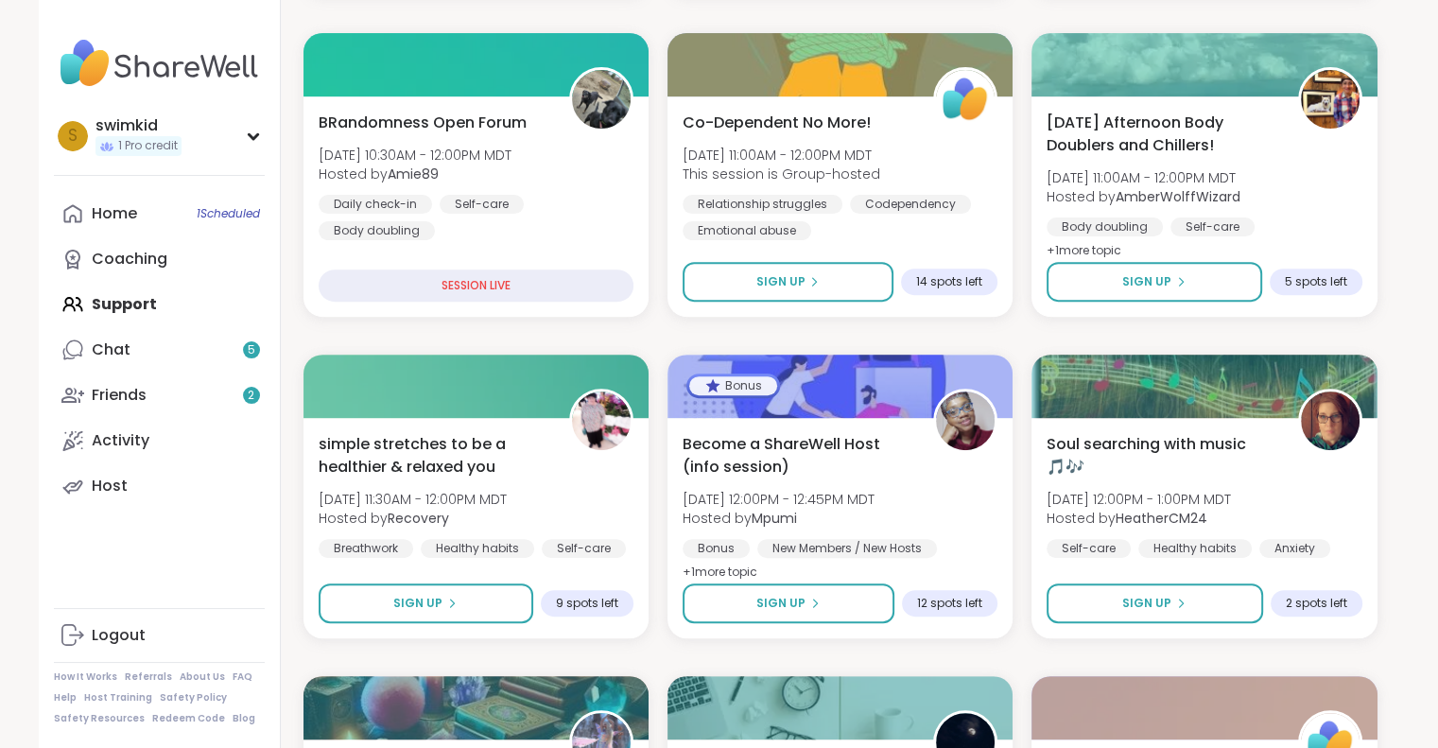
drag, startPoint x: 663, startPoint y: 326, endPoint x: 664, endPoint y: 295, distance: 31.2
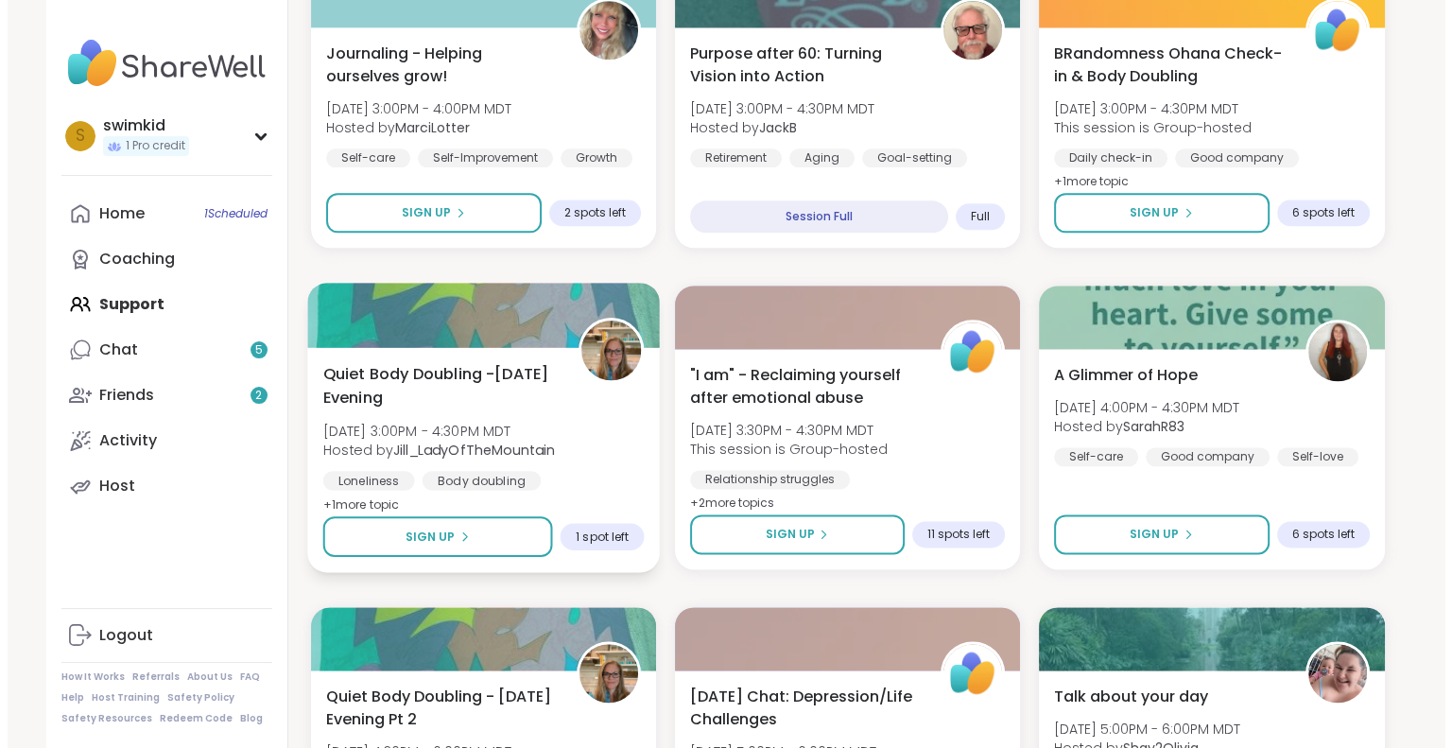
scroll to position [2363, 0]
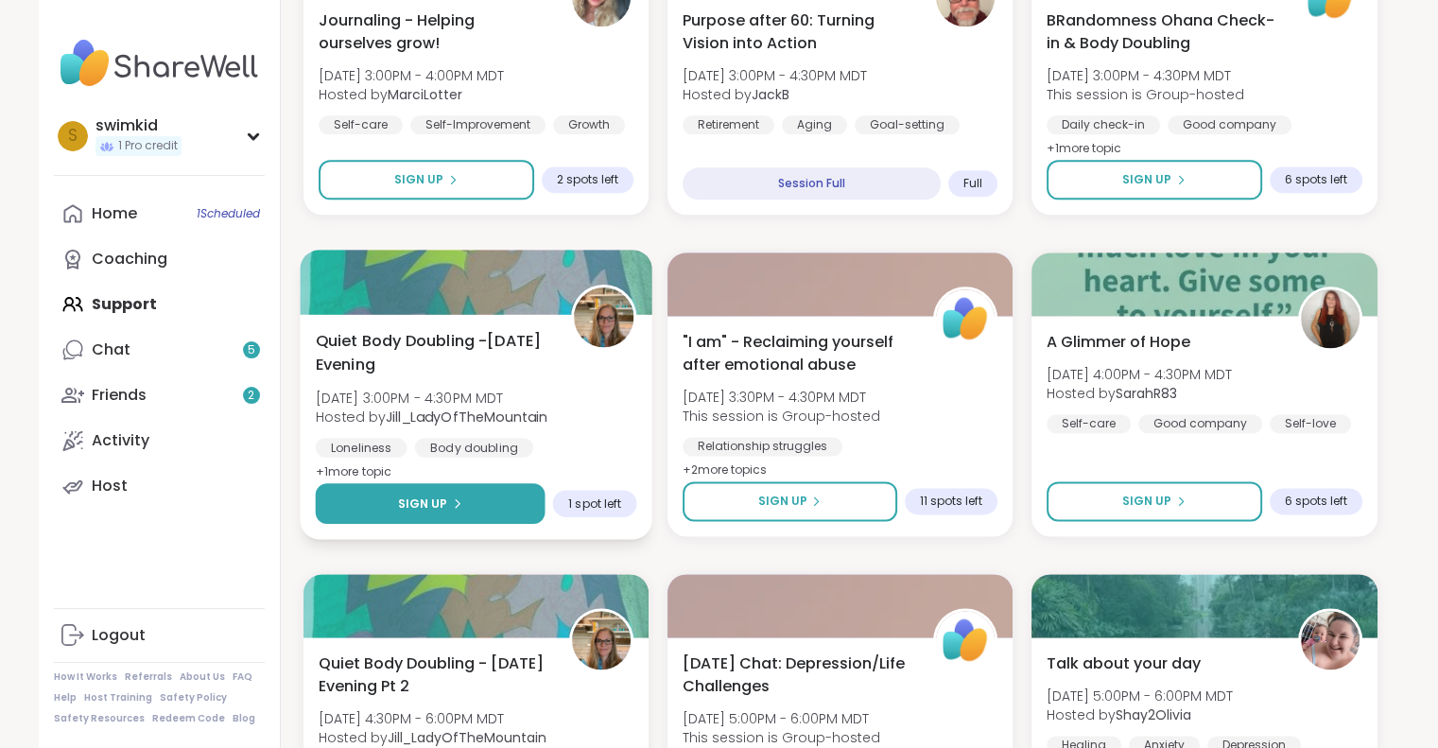
click at [412, 501] on span "Sign Up" at bounding box center [422, 502] width 50 height 17
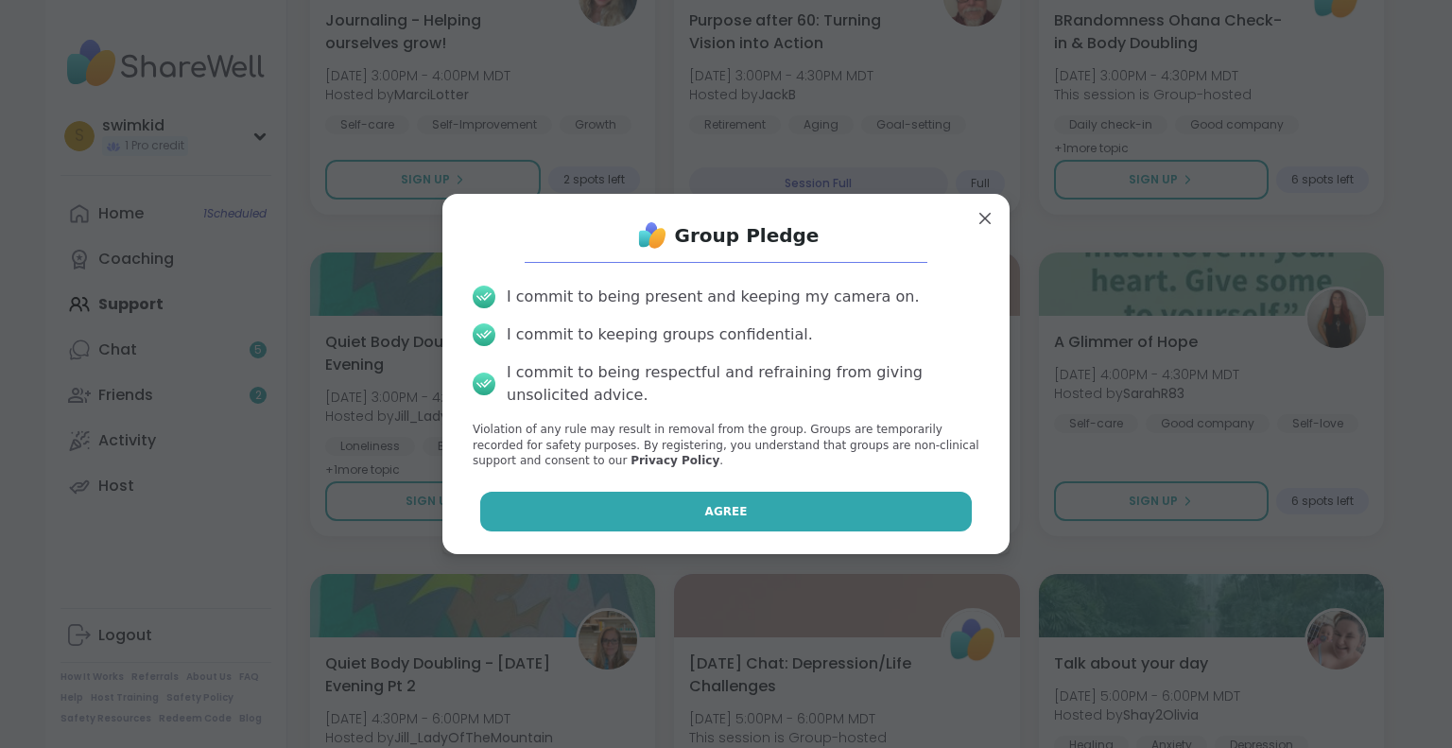
click at [619, 507] on button "Agree" at bounding box center [726, 511] width 492 height 40
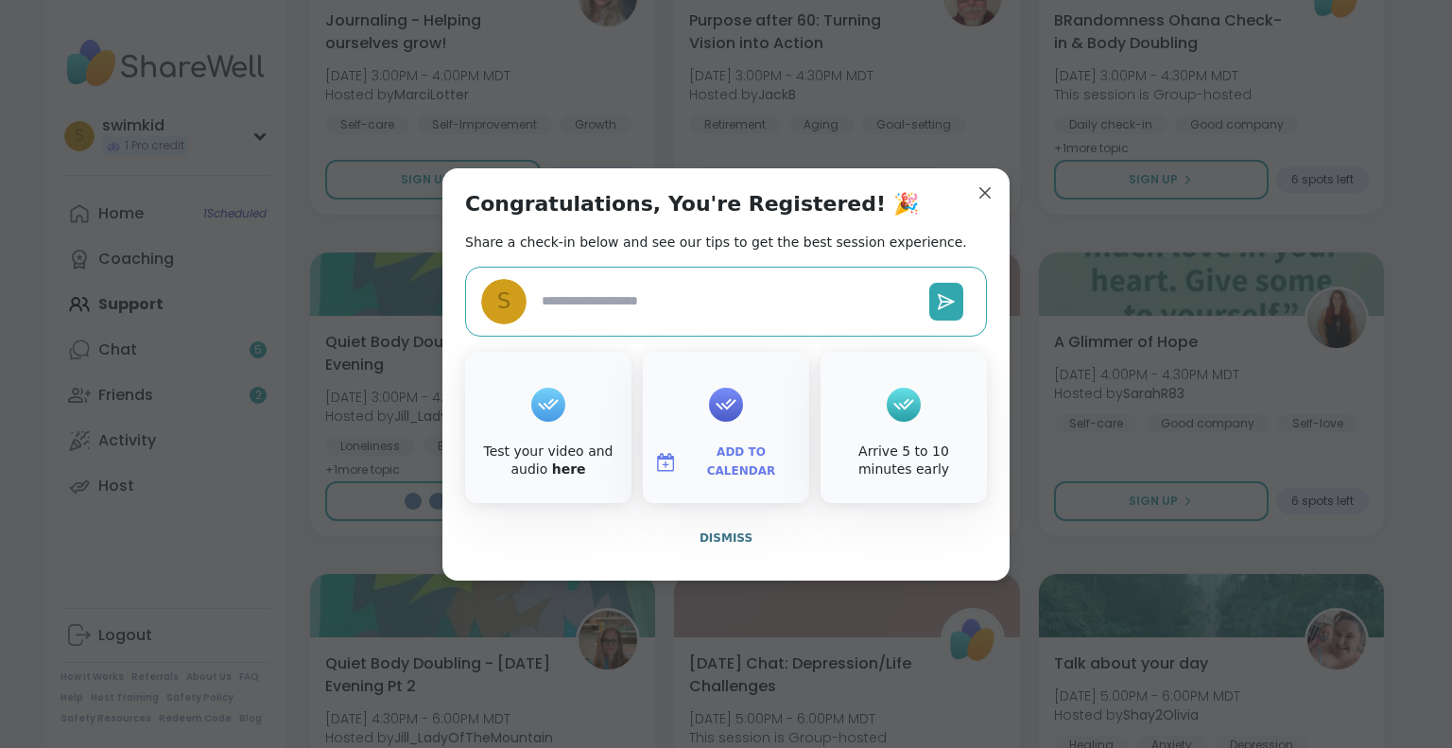
type textarea "*"
click at [723, 453] on span "Add to Calendar" at bounding box center [740, 461] width 113 height 37
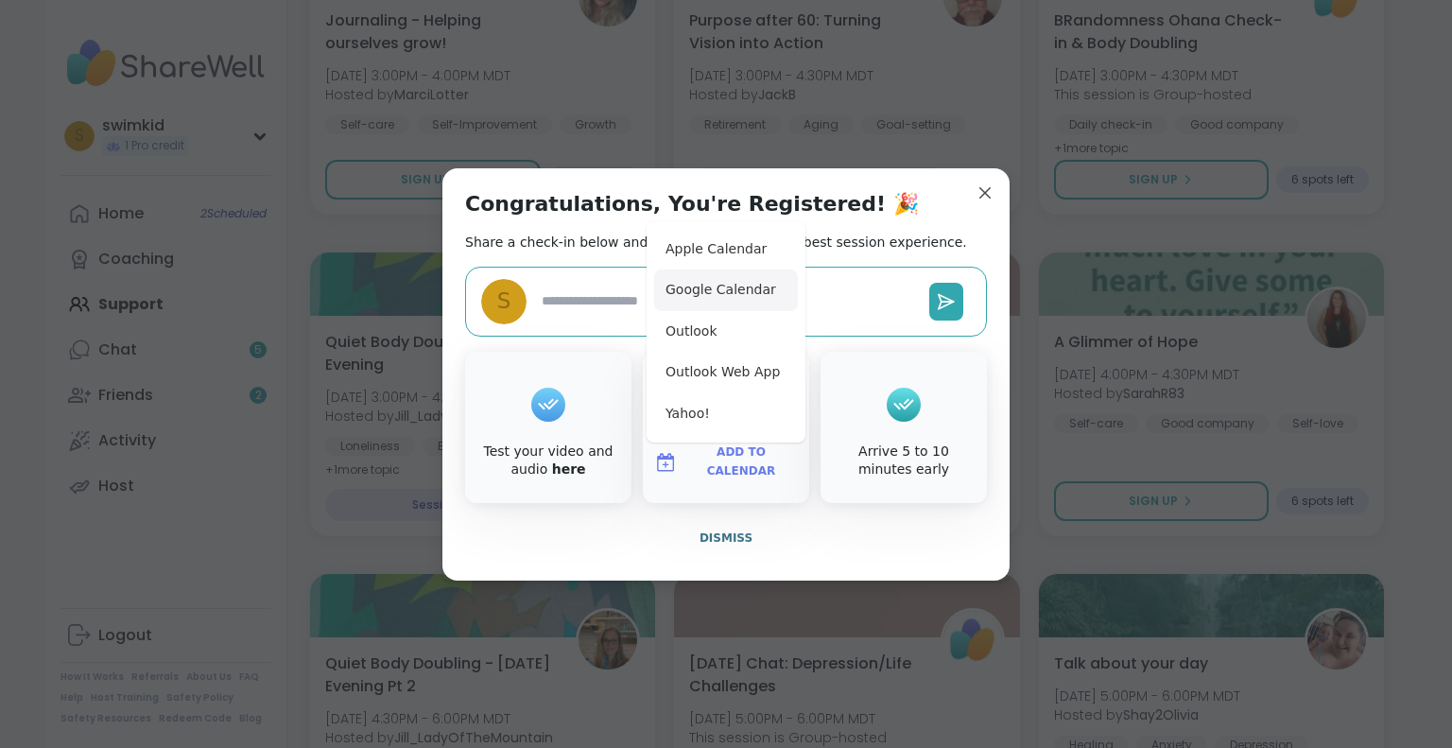
click at [733, 298] on button "Google Calendar" at bounding box center [726, 290] width 144 height 42
